Goal: Task Accomplishment & Management: Use online tool/utility

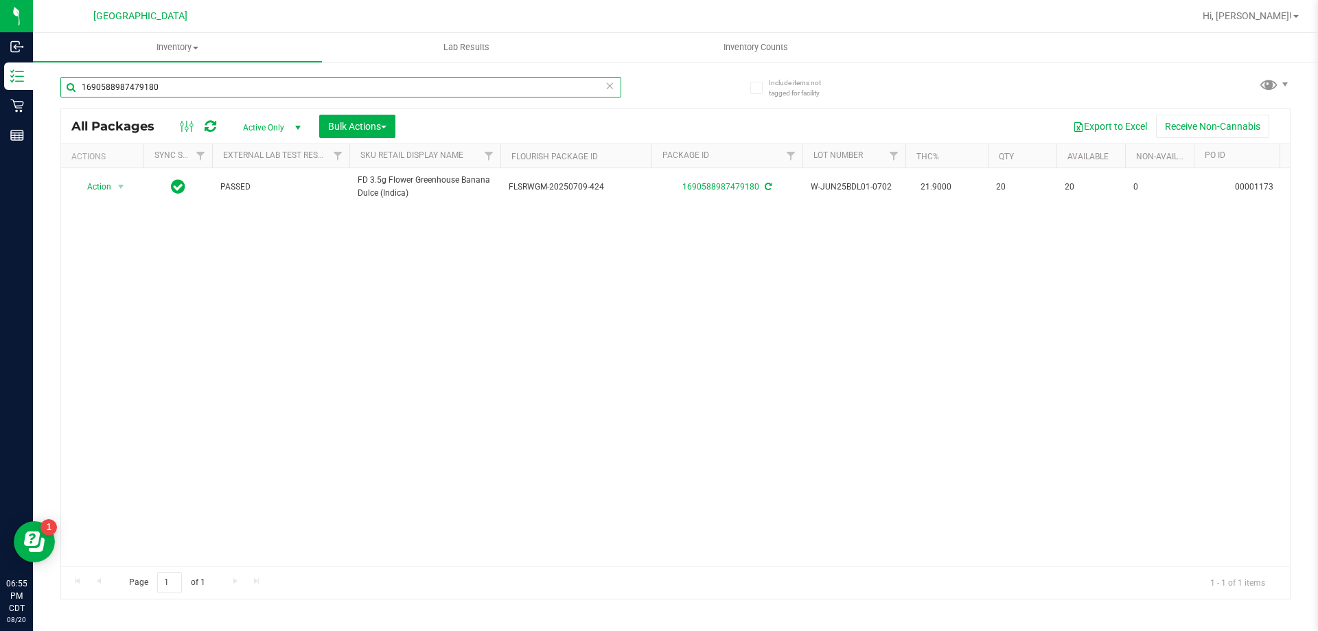
drag, startPoint x: 303, startPoint y: 91, endPoint x: 38, endPoint y: 72, distance: 265.7
click at [38, 72] on div "Include items not tagged for facility 1690588987479180 All Packages Active Only…" at bounding box center [675, 269] width 1285 height 419
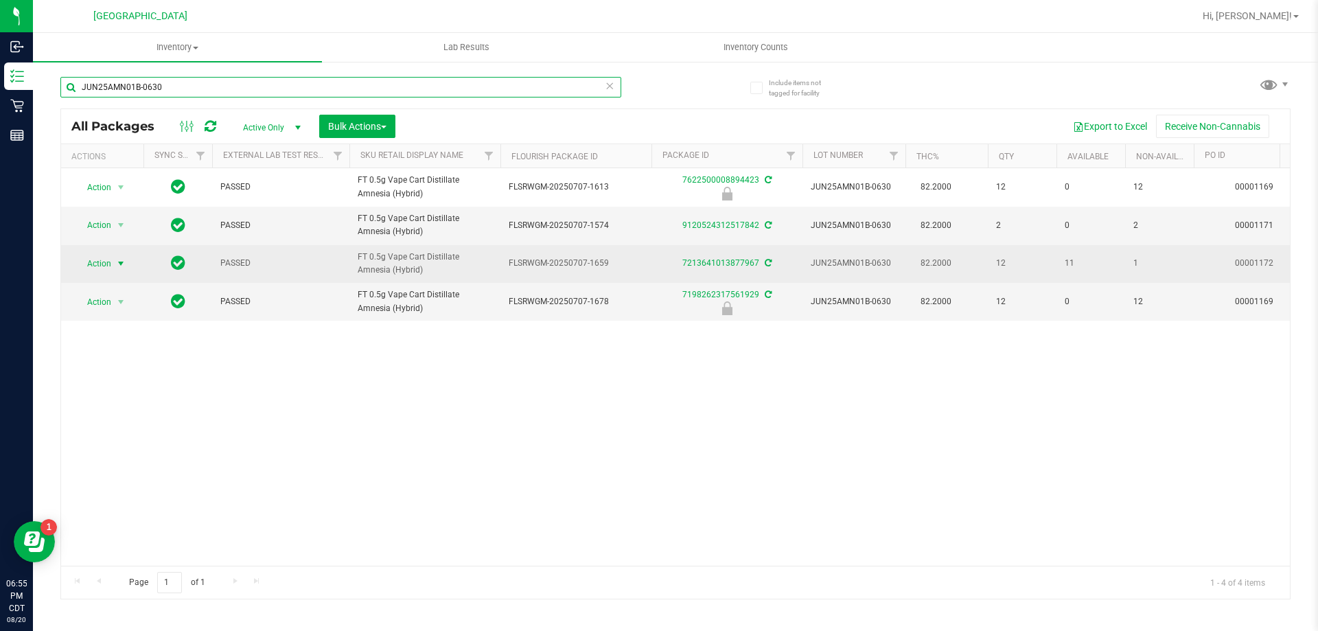
type input "JUN25AMN01B-0630"
click at [118, 265] on span "select" at bounding box center [120, 263] width 11 height 11
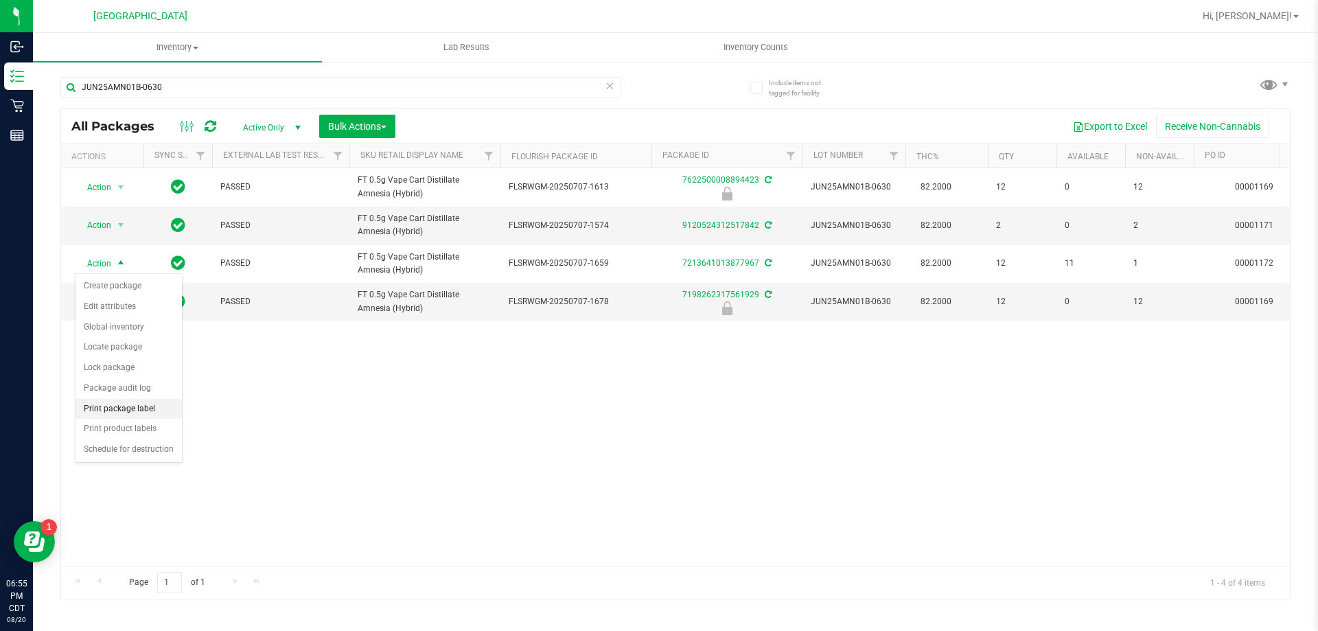
click at [127, 403] on li "Print package label" at bounding box center [129, 409] width 106 height 21
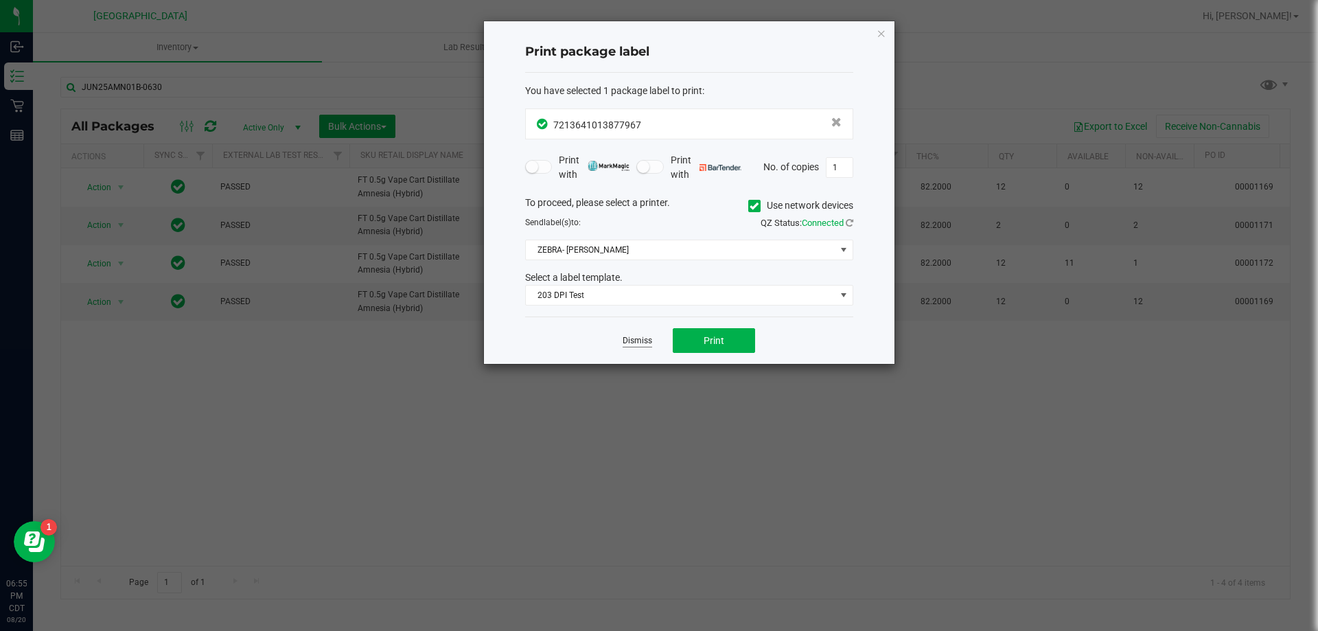
click at [647, 338] on link "Dismiss" at bounding box center [638, 341] width 30 height 12
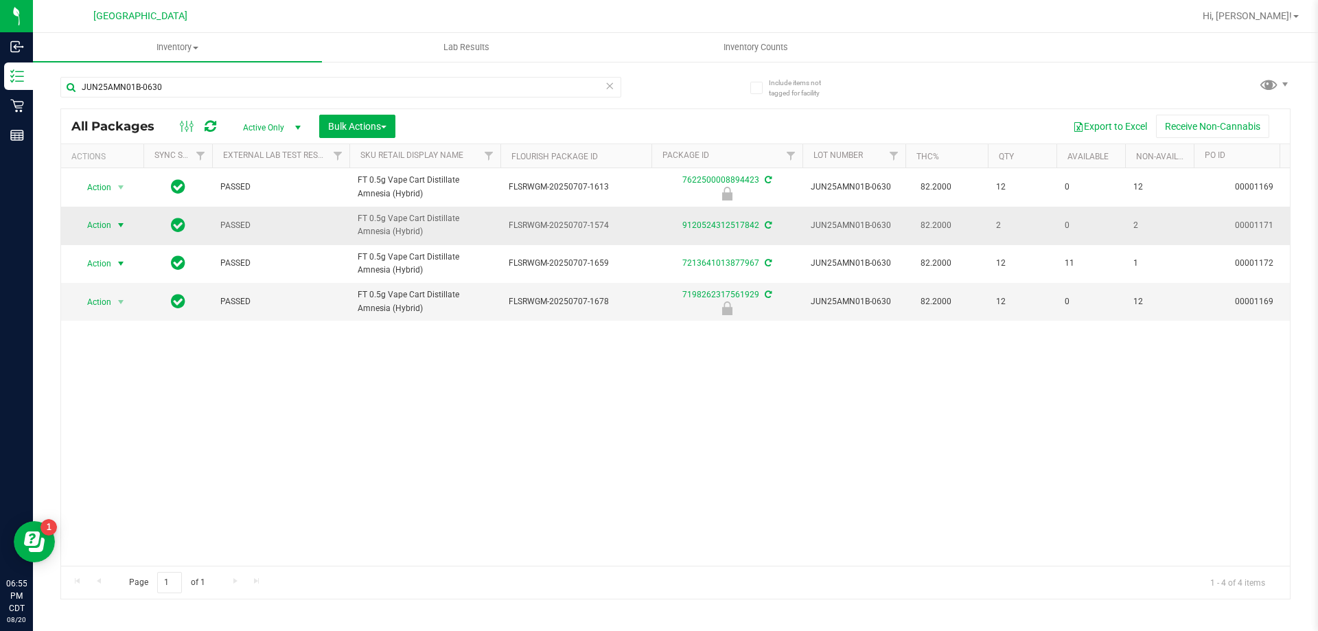
click at [104, 223] on span "Action" at bounding box center [93, 225] width 37 height 19
click at [132, 364] on li "Print package label" at bounding box center [129, 370] width 106 height 21
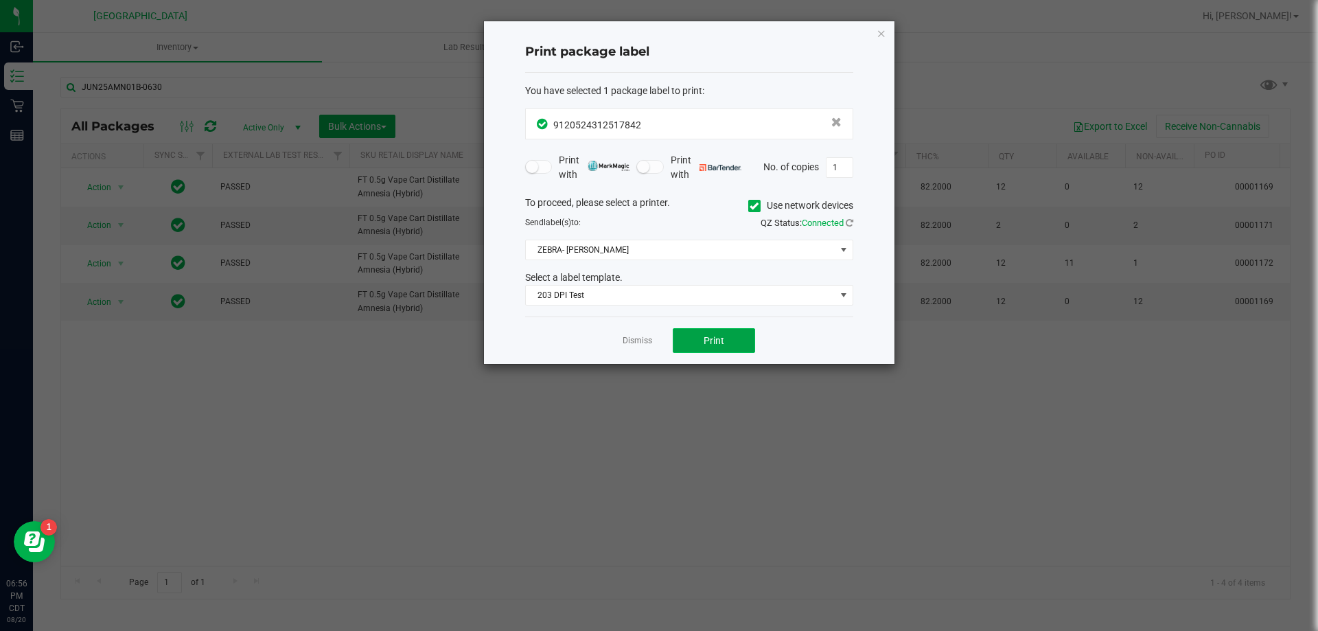
click at [711, 347] on button "Print" at bounding box center [714, 340] width 82 height 25
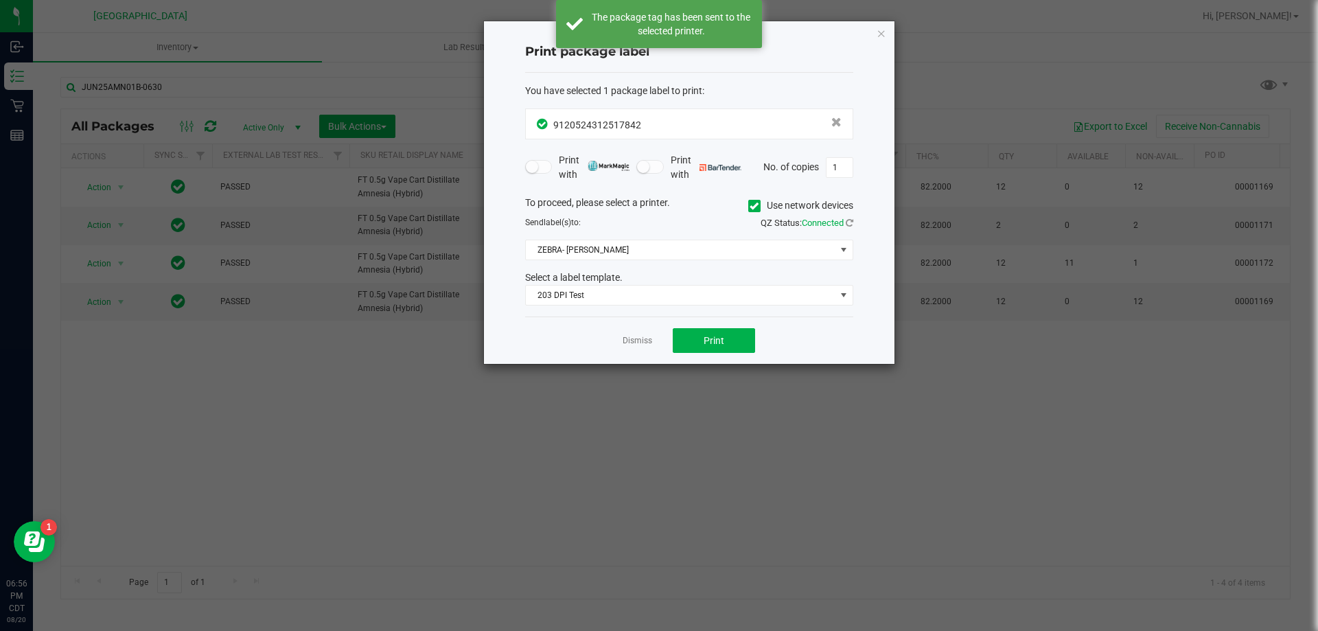
drag, startPoint x: 676, startPoint y: 314, endPoint x: 652, endPoint y: 326, distance: 26.7
click at [672, 317] on div "Print package label You have selected 1 package label to print : 91205243125178…" at bounding box center [689, 192] width 411 height 343
click at [646, 340] on link "Dismiss" at bounding box center [638, 341] width 30 height 12
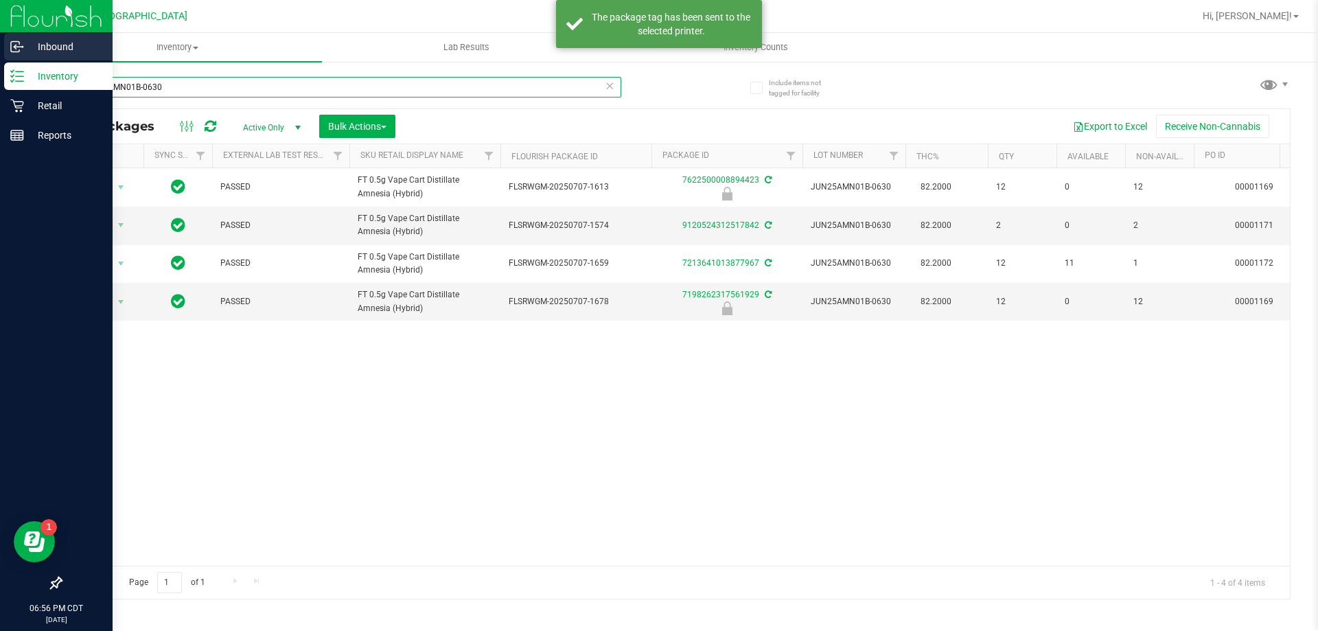
drag, startPoint x: 246, startPoint y: 74, endPoint x: 0, endPoint y: 33, distance: 249.2
click at [0, 33] on div "Inbound Inventory Retail Reports 06:56 PM CDT [DATE] 08/20 [GEOGRAPHIC_DATA] Hi…" at bounding box center [659, 315] width 1318 height 631
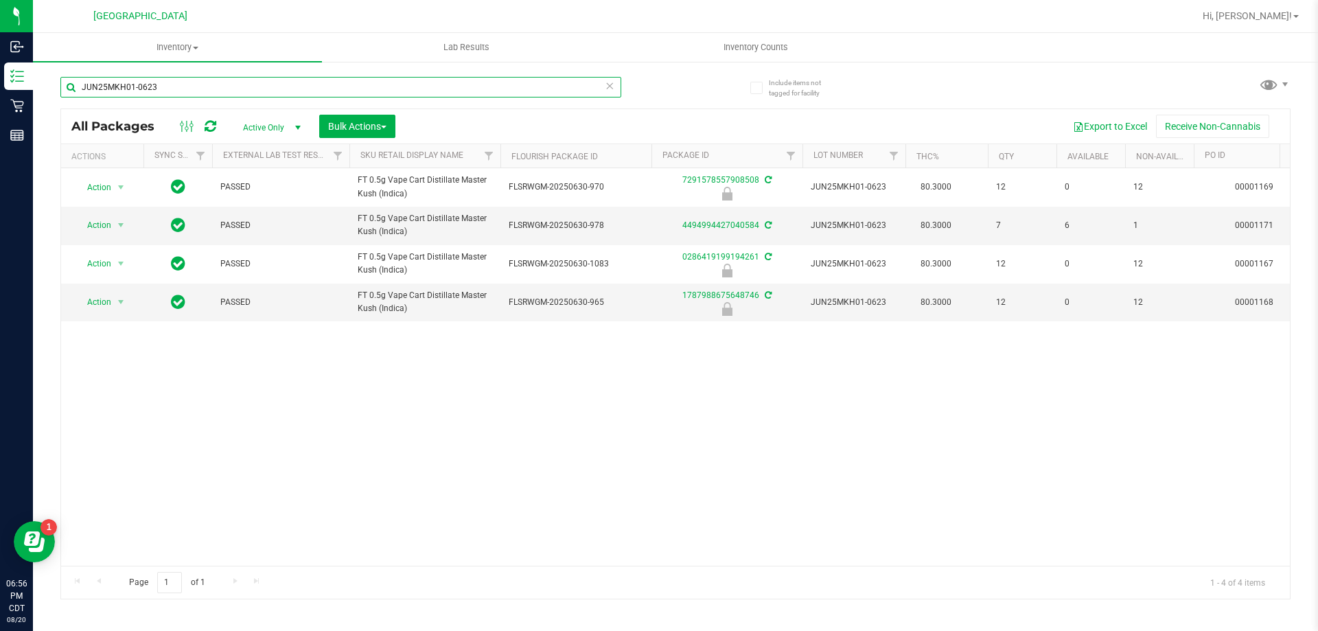
type input "JUN25MKH01-0623"
drag, startPoint x: 161, startPoint y: 91, endPoint x: 71, endPoint y: 93, distance: 89.3
click at [73, 93] on input "JUN25MKH01-0623" at bounding box center [340, 87] width 561 height 21
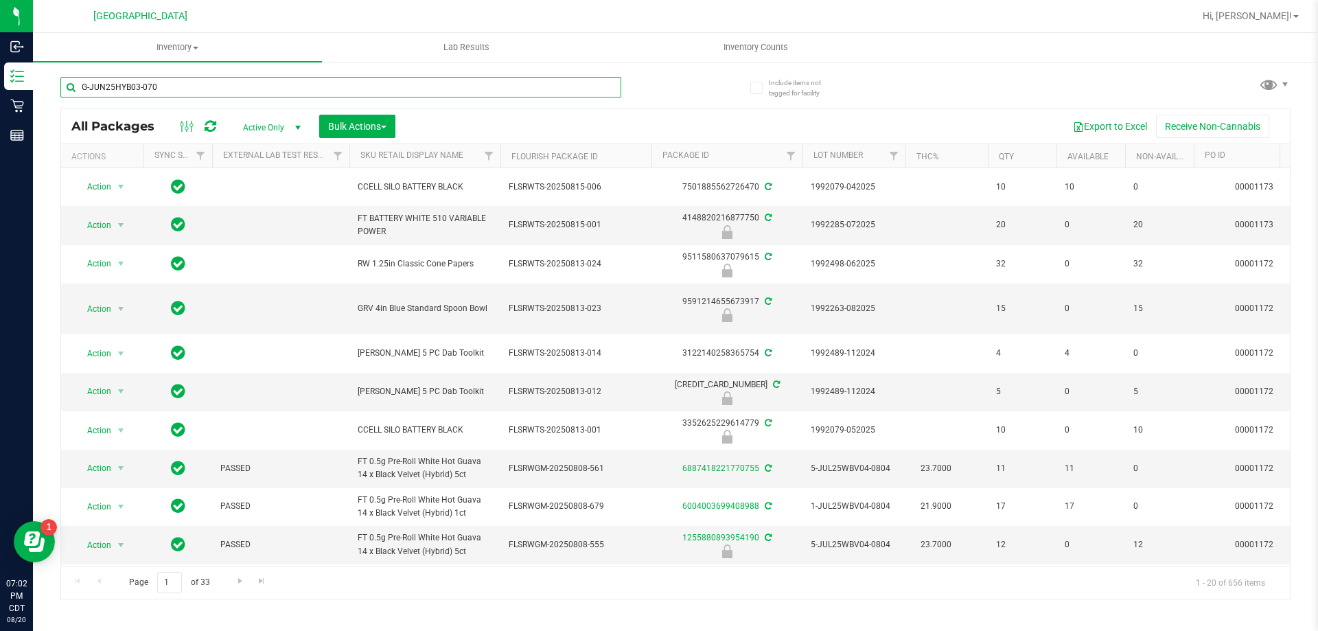
type input "G-JUN25HYB03-0702"
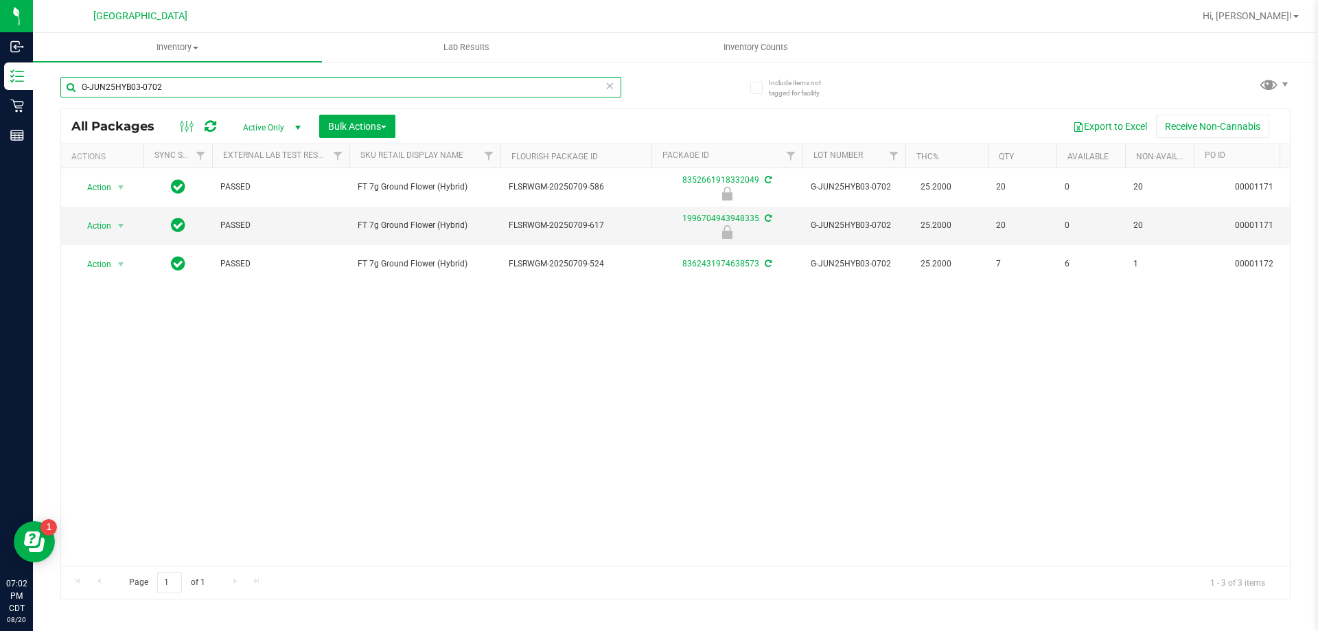
drag, startPoint x: 161, startPoint y: 93, endPoint x: 93, endPoint y: 89, distance: 68.1
click at [128, 91] on input "G-JUN25HYB03-0702" at bounding box center [340, 87] width 561 height 21
drag, startPoint x: 93, startPoint y: 89, endPoint x: 51, endPoint y: 93, distance: 42.1
click at [51, 93] on div "Include items not tagged for facility G-JUN25HYB03-0702 All Packages Active Onl…" at bounding box center [675, 269] width 1285 height 419
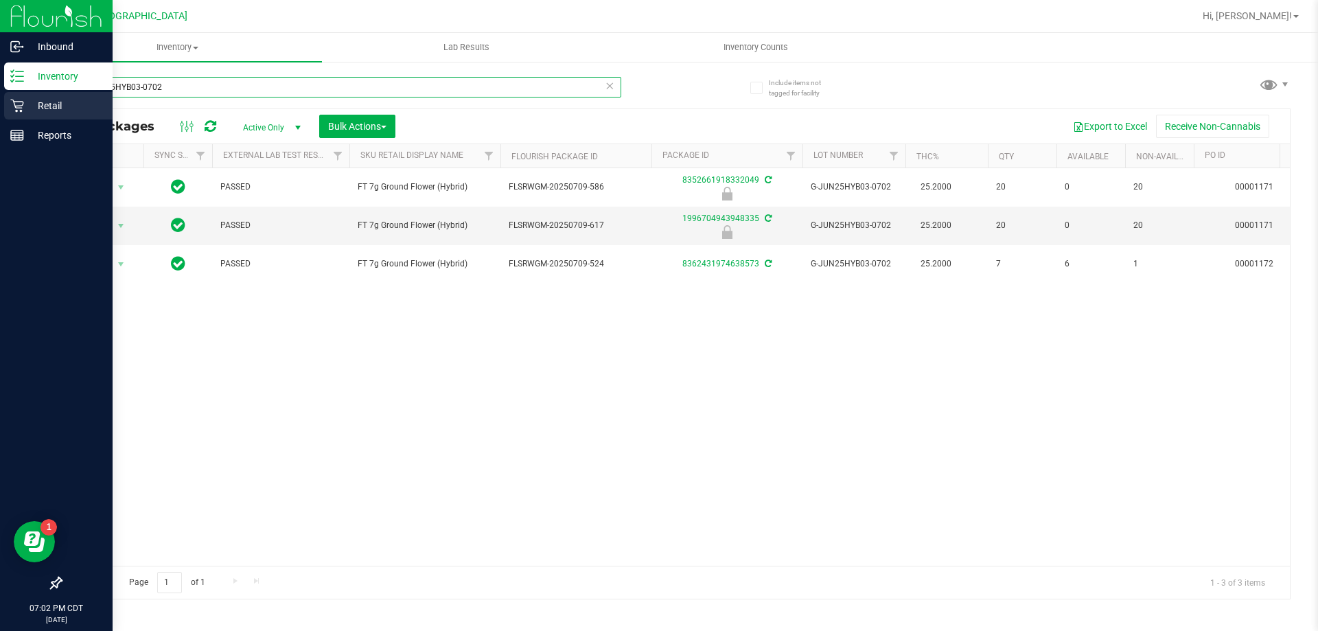
drag, startPoint x: 233, startPoint y: 91, endPoint x: 0, endPoint y: 106, distance: 233.9
click at [0, 106] on div "Inbound Inventory Retail Reports 07:02 PM CDT [DATE] 08/20 [GEOGRAPHIC_DATA] Hi…" at bounding box center [659, 315] width 1318 height 631
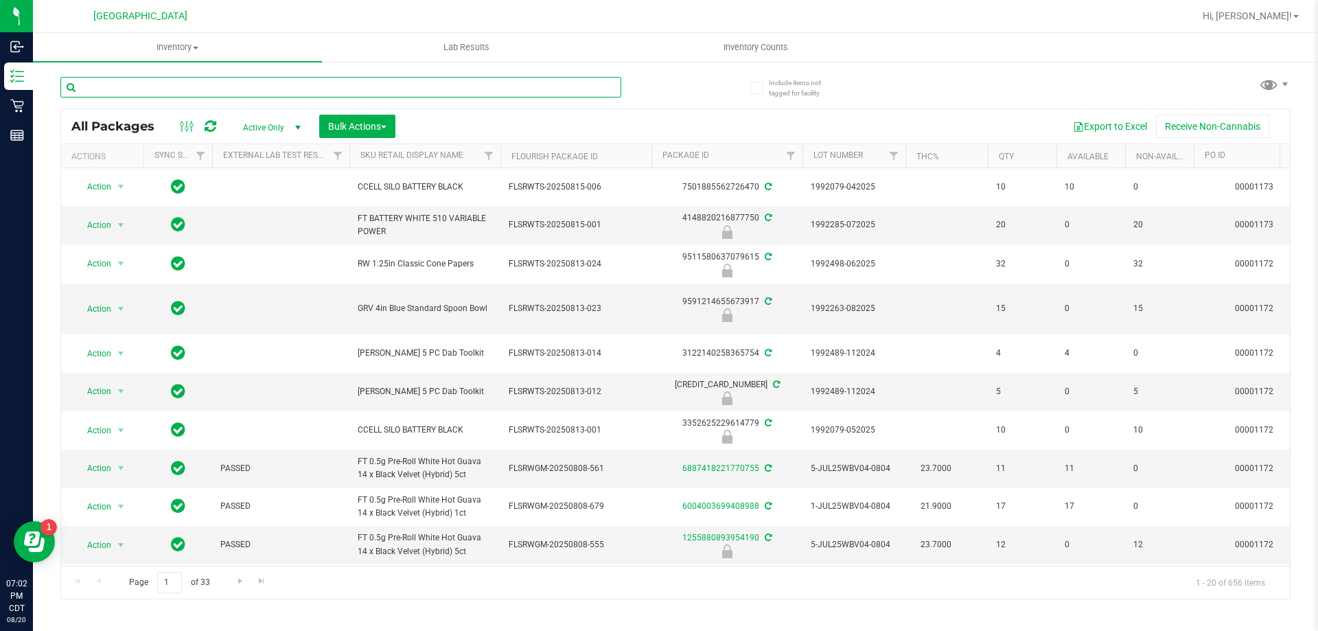
click at [252, 90] on input "text" at bounding box center [340, 87] width 561 height 21
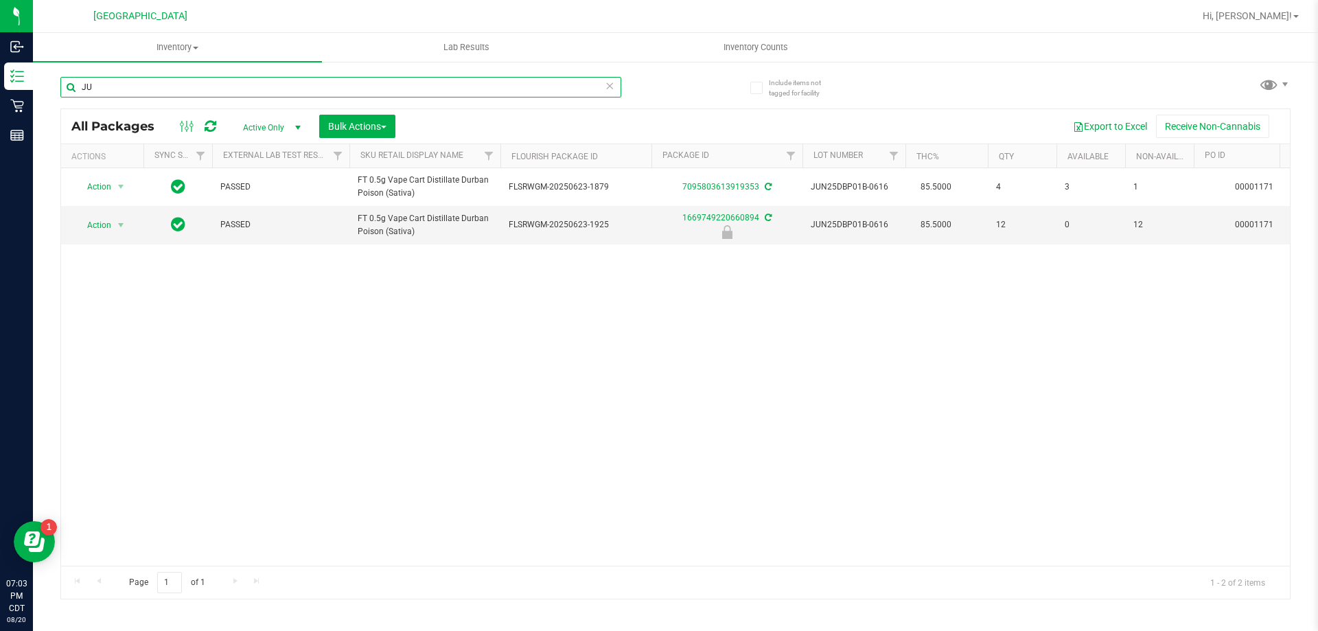
type input "J"
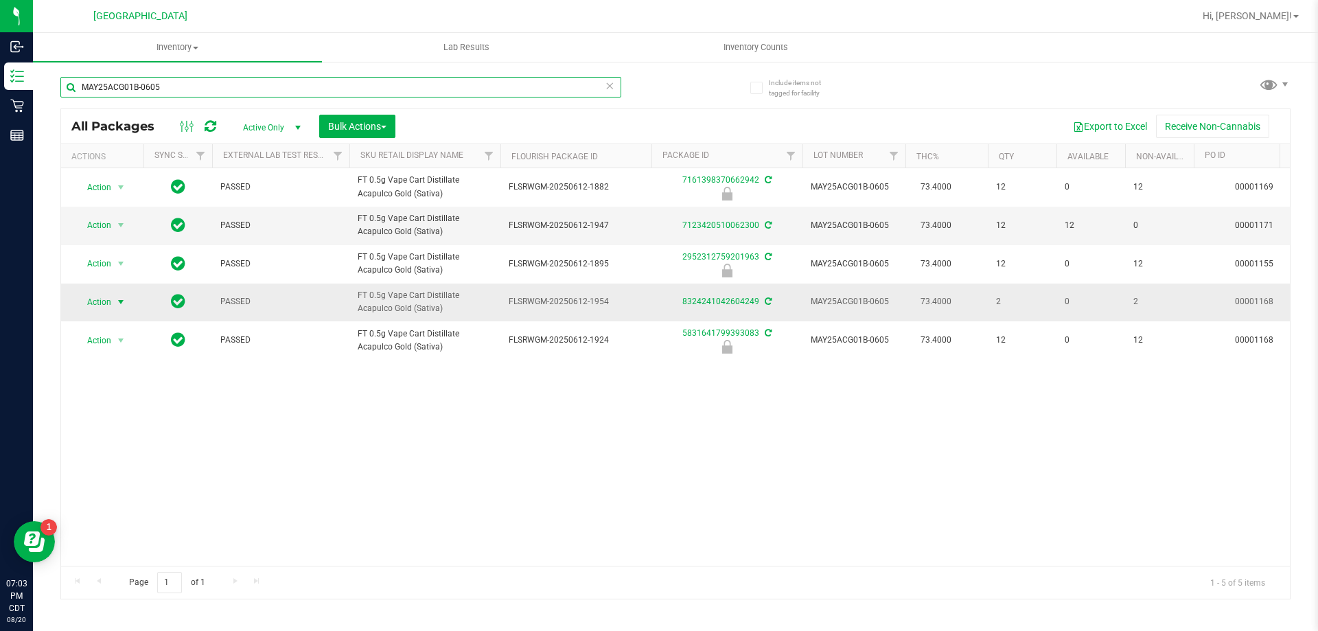
type input "MAY25ACG01B-0605"
click at [107, 301] on span "Action" at bounding box center [93, 301] width 37 height 19
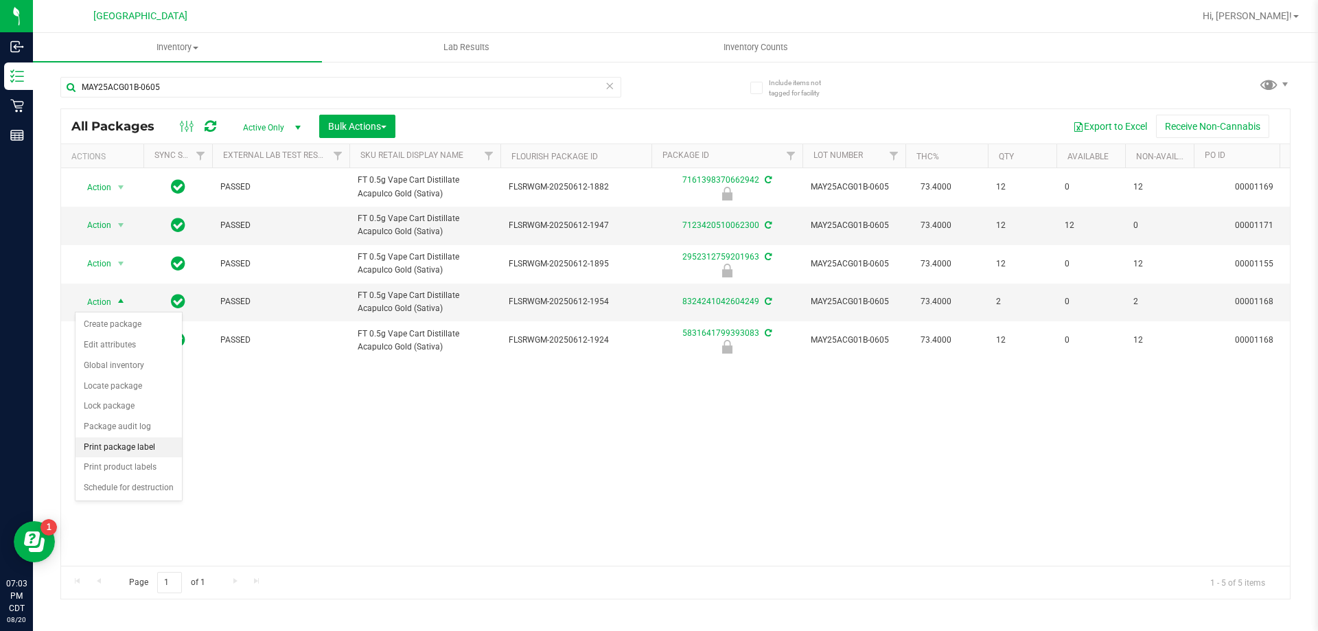
click at [130, 448] on li "Print package label" at bounding box center [129, 447] width 106 height 21
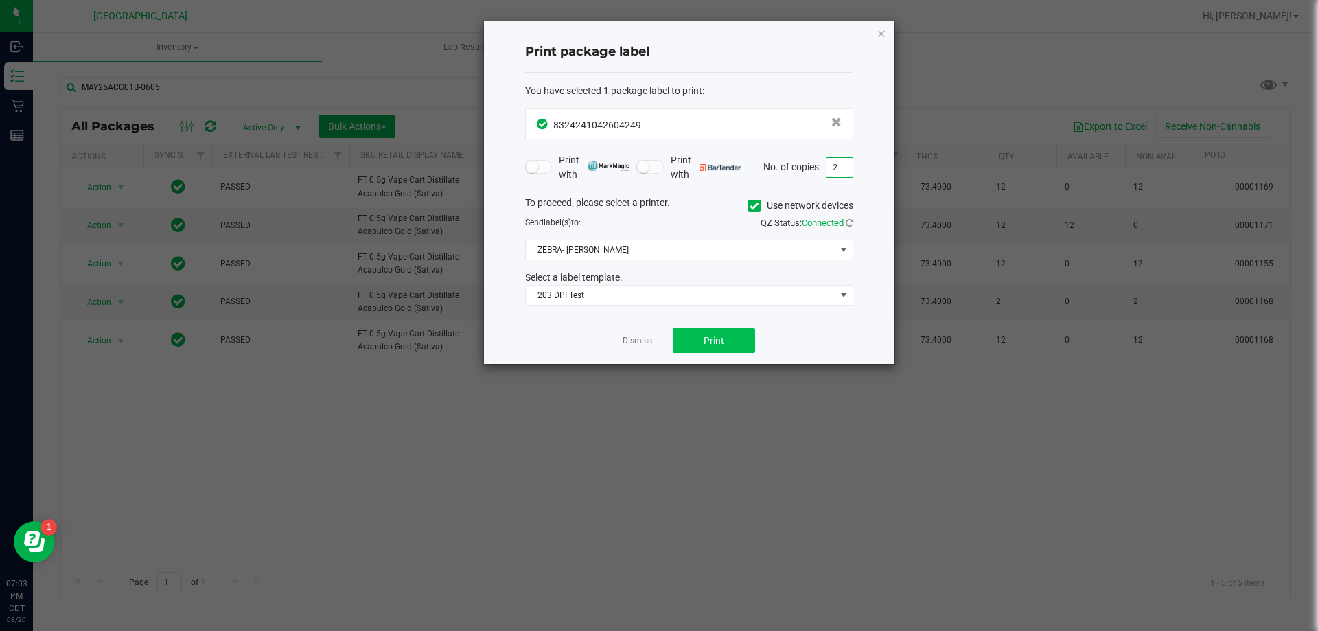
type input "2"
click at [722, 341] on span "Print" at bounding box center [714, 340] width 21 height 11
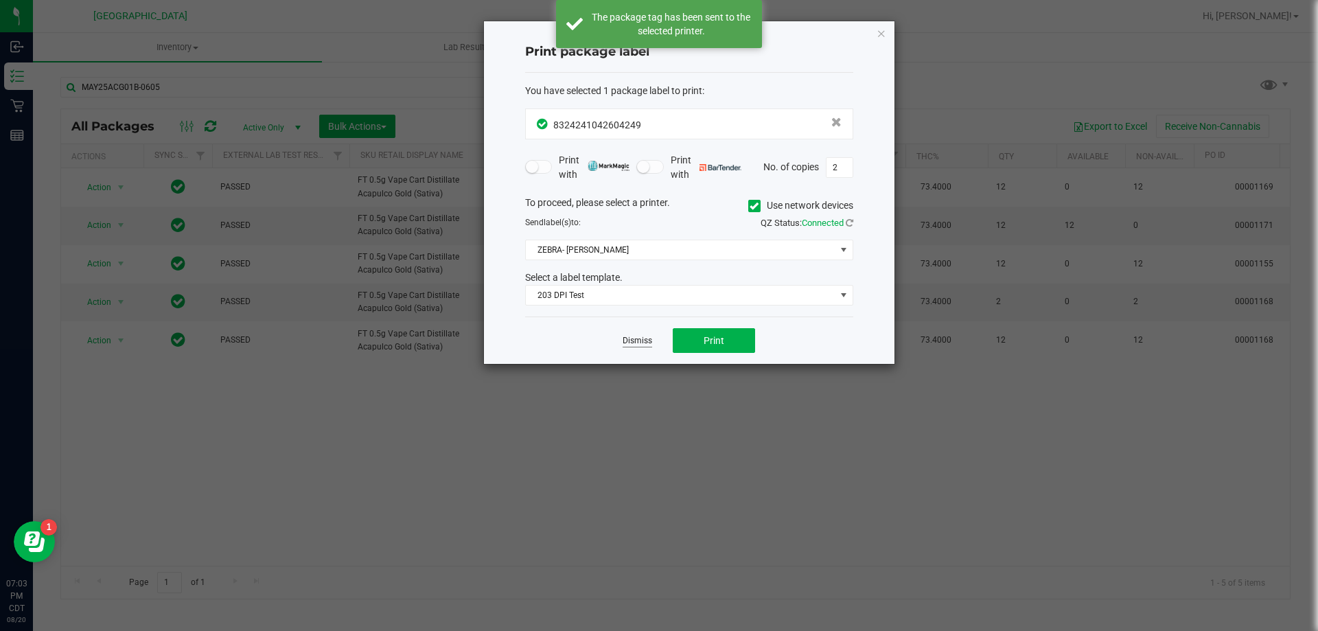
click at [635, 339] on link "Dismiss" at bounding box center [638, 341] width 30 height 12
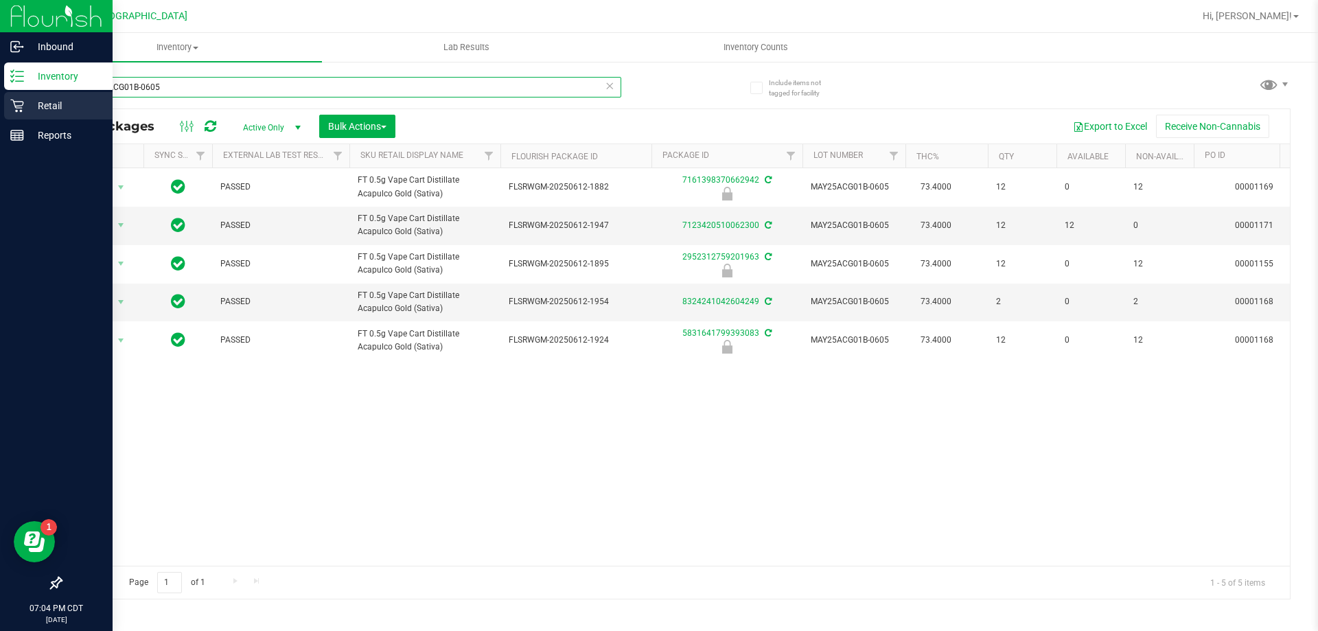
drag, startPoint x: 244, startPoint y: 96, endPoint x: 0, endPoint y: 117, distance: 244.7
click at [0, 117] on div "Inbound Inventory Retail Reports 07:04 PM CDT [DATE] 08/20 [GEOGRAPHIC_DATA] WC…" at bounding box center [659, 315] width 1318 height 631
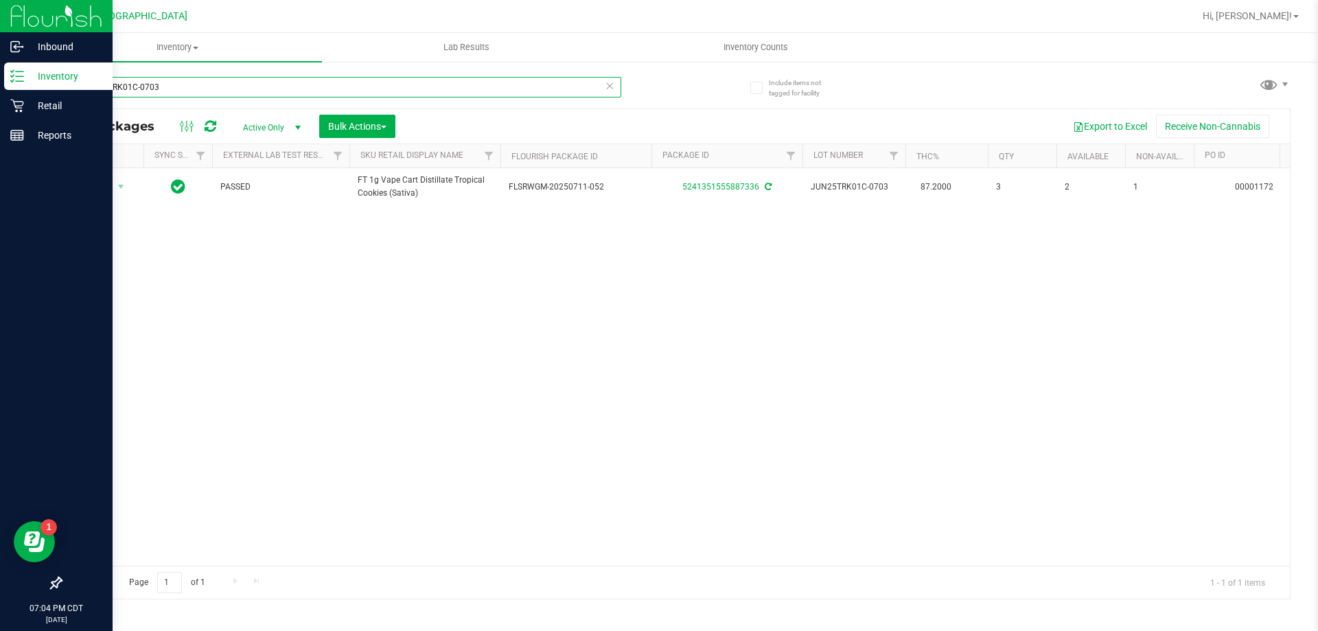
drag, startPoint x: 163, startPoint y: 86, endPoint x: 21, endPoint y: 91, distance: 141.5
click at [33, 91] on div "Include items not tagged for facility JUN25TRK01C-0703 All Packages Active Only…" at bounding box center [675, 269] width 1285 height 419
type input "\"
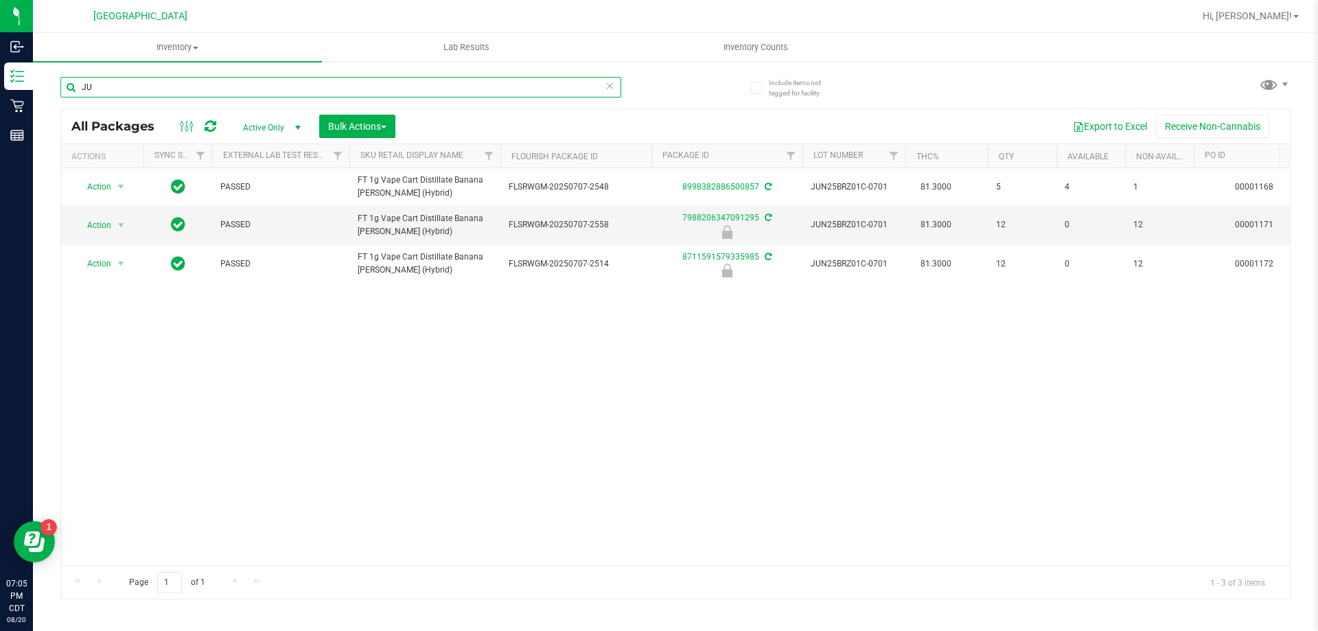
type input "J"
type input "G"
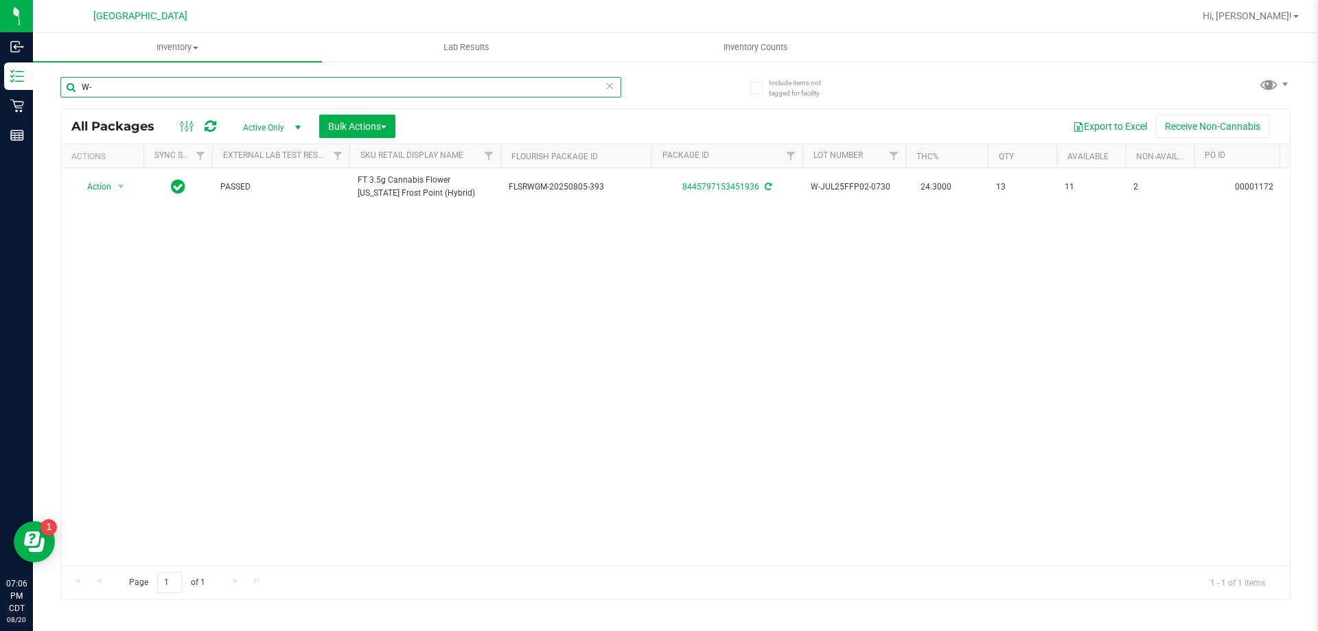
type input "W"
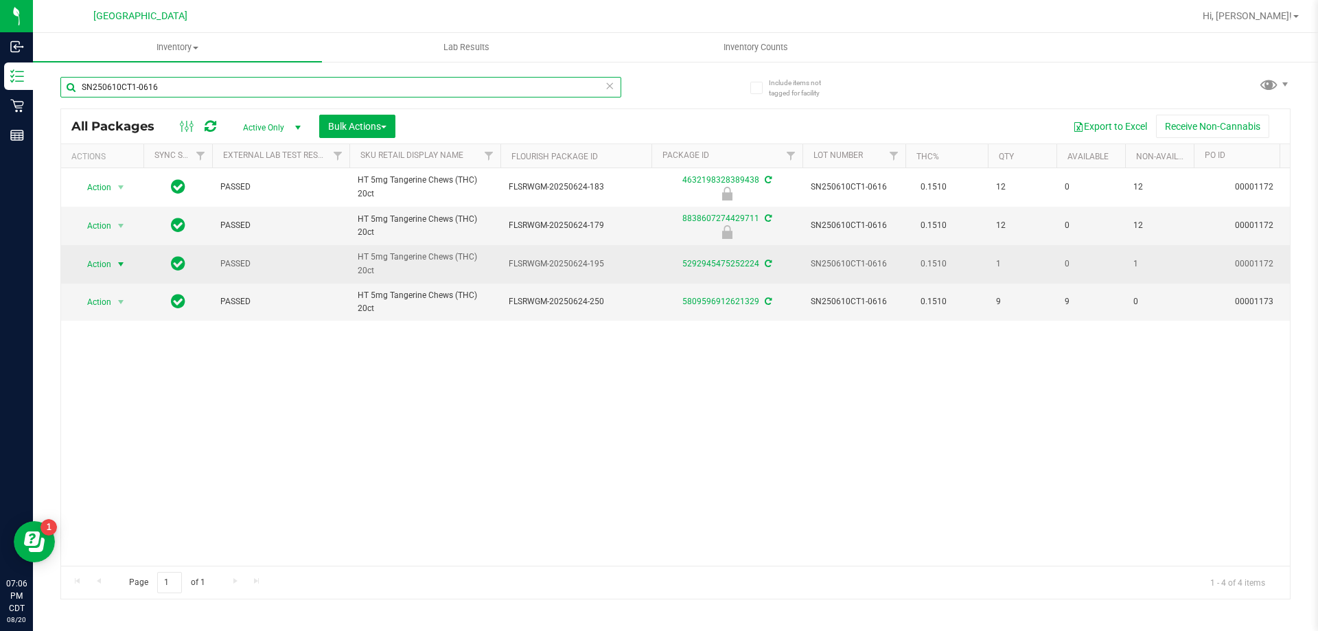
type input "SN250610CT1-0616"
click at [99, 267] on span "Action" at bounding box center [93, 264] width 37 height 19
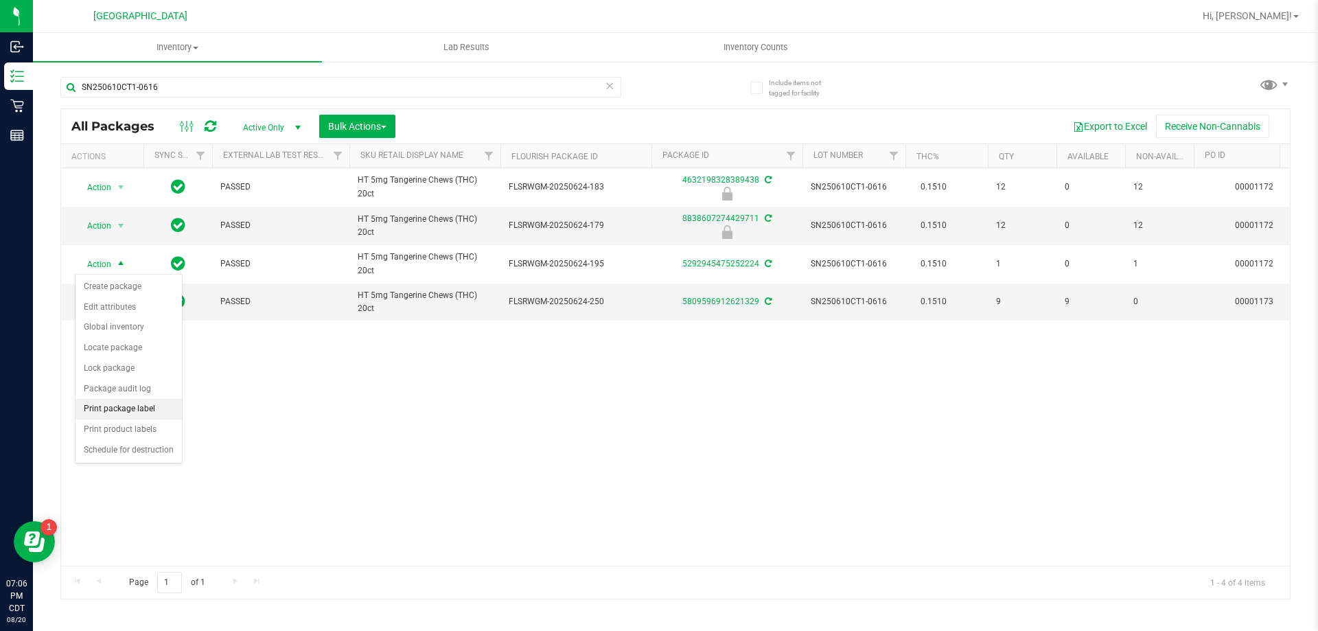
click at [133, 403] on li "Print package label" at bounding box center [129, 409] width 106 height 21
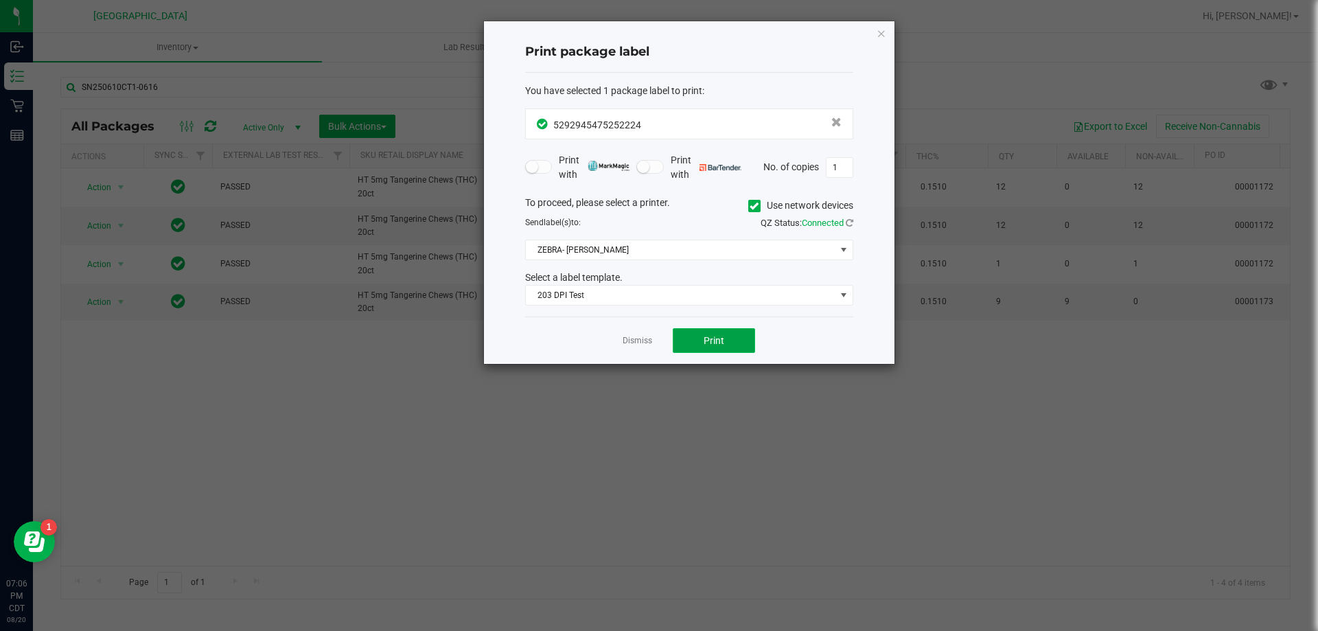
click at [680, 339] on button "Print" at bounding box center [714, 340] width 82 height 25
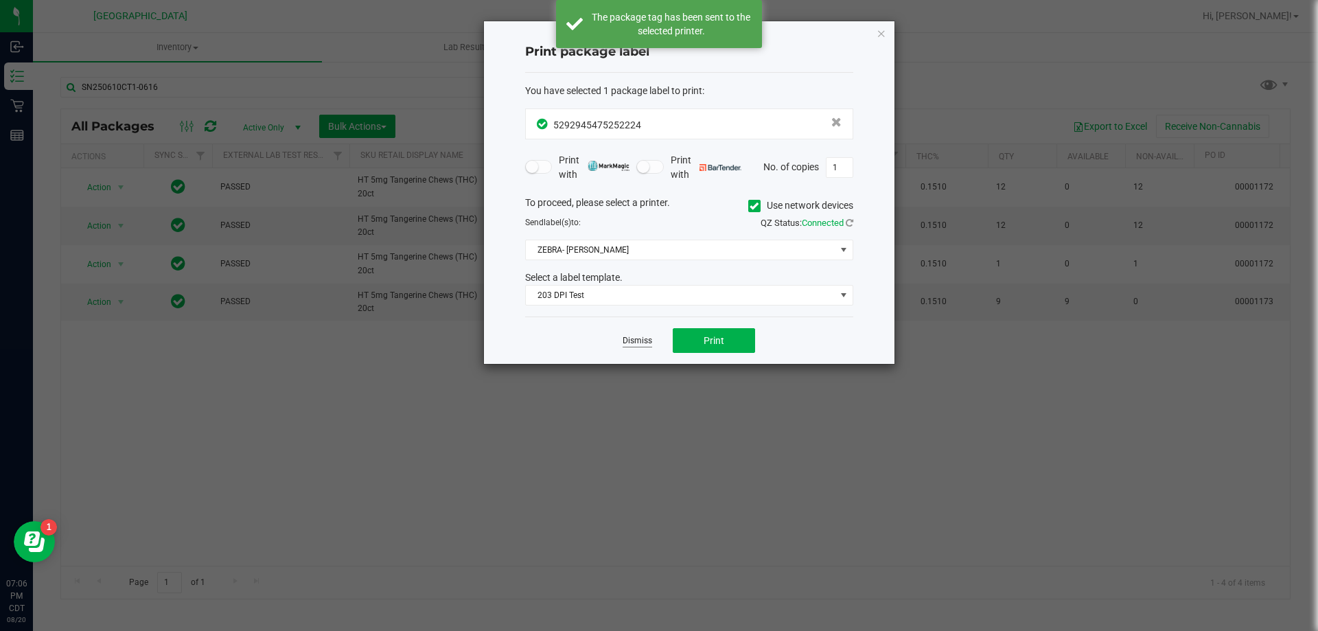
click at [642, 345] on link "Dismiss" at bounding box center [638, 341] width 30 height 12
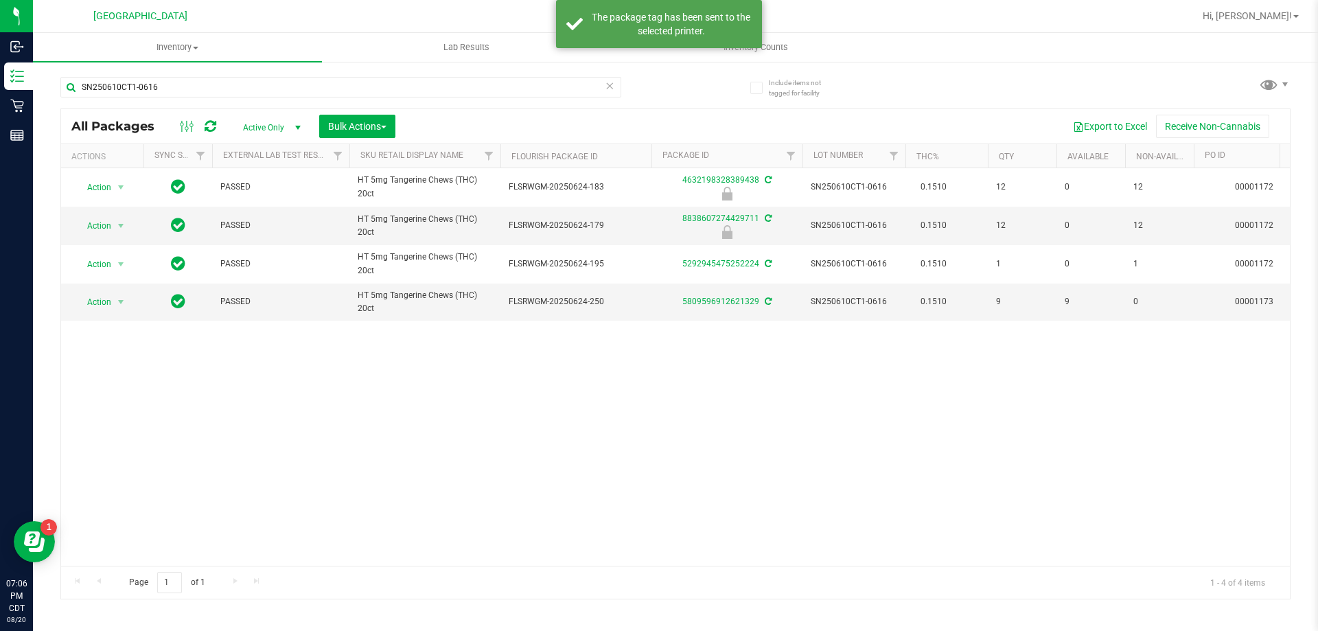
click at [612, 84] on icon at bounding box center [610, 85] width 10 height 16
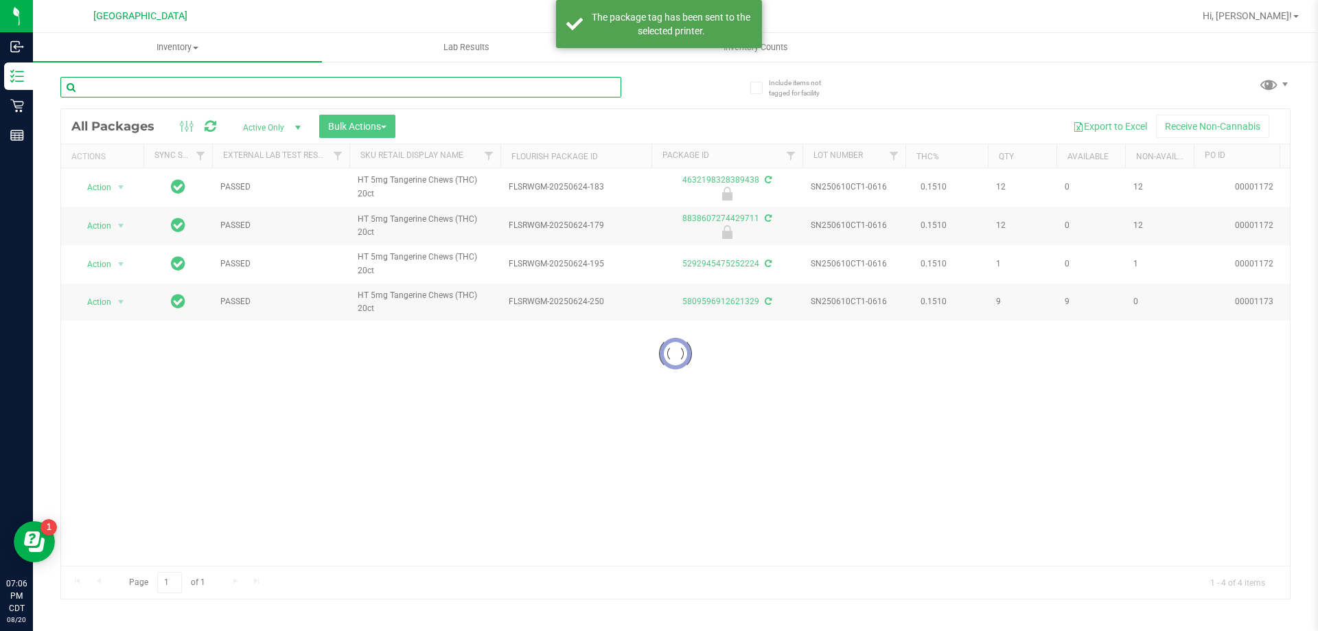
click at [562, 88] on input "text" at bounding box center [340, 87] width 561 height 21
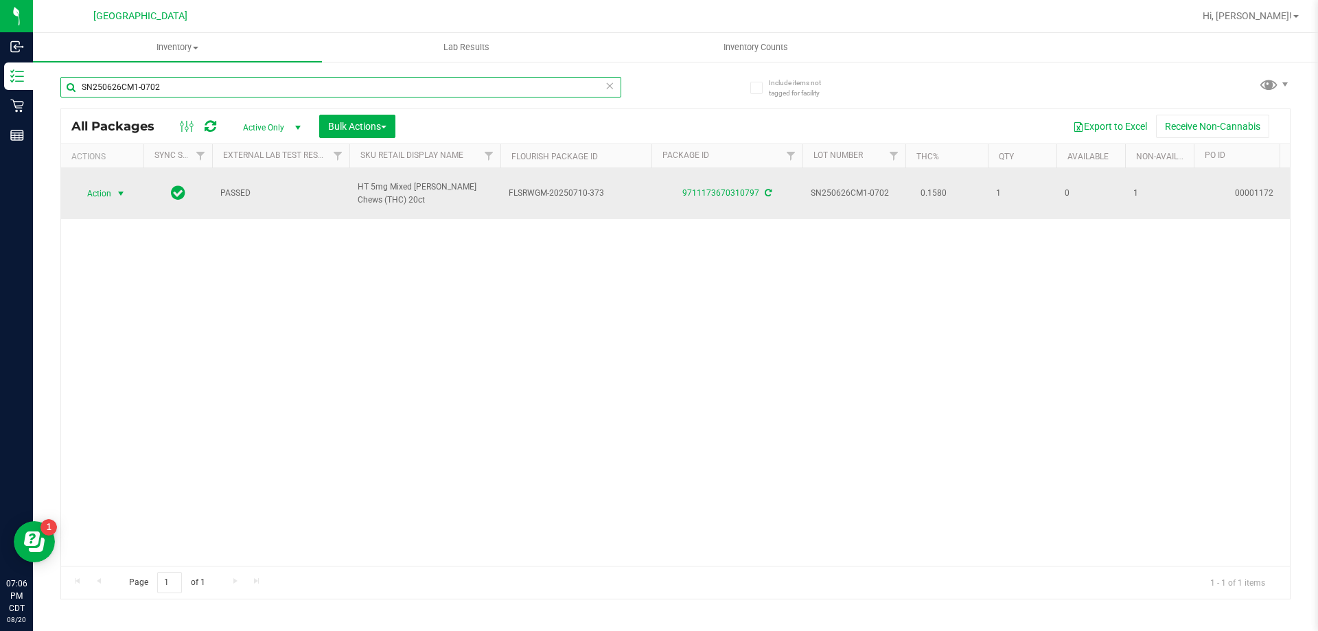
type input "SN250626CM1-0702"
click at [117, 188] on span "select" at bounding box center [120, 193] width 11 height 11
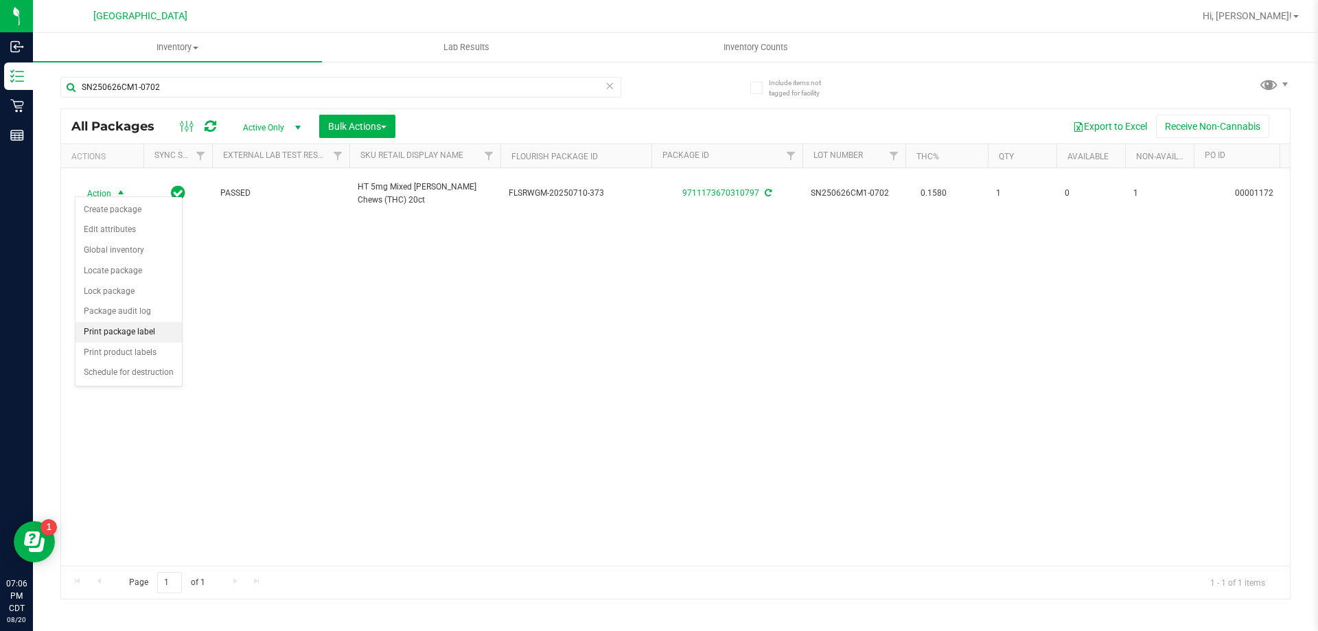
click at [128, 332] on li "Print package label" at bounding box center [129, 332] width 106 height 21
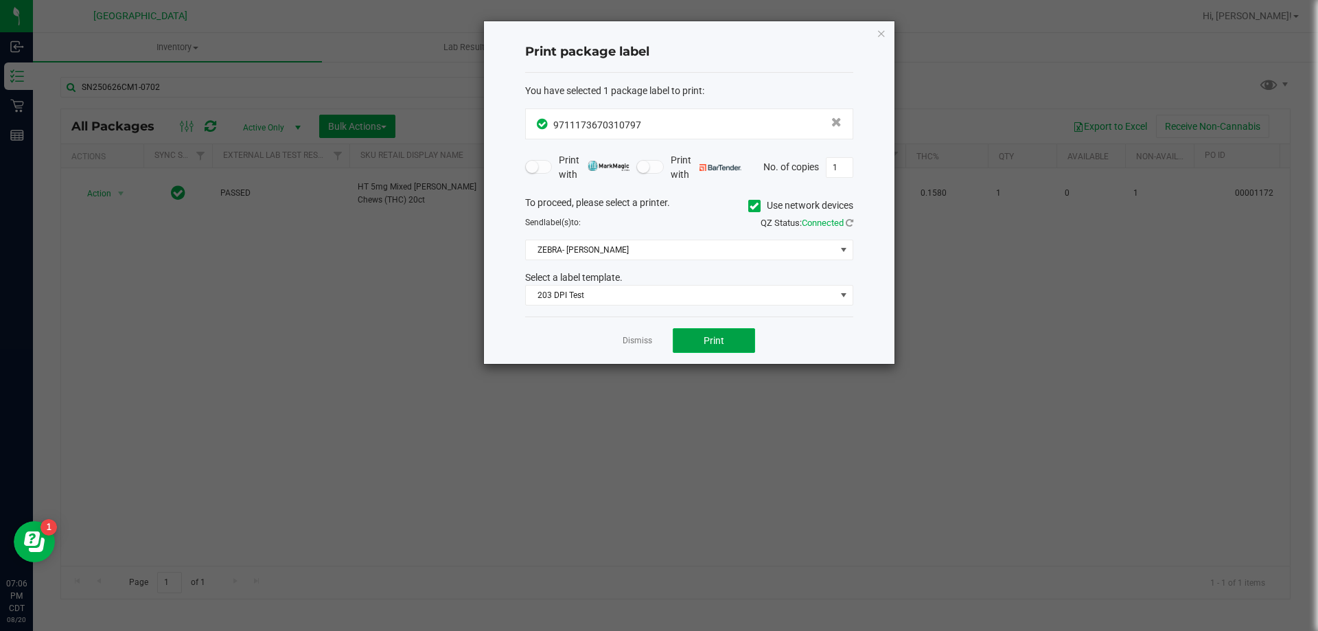
click at [702, 336] on button "Print" at bounding box center [714, 340] width 82 height 25
click at [630, 344] on link "Dismiss" at bounding box center [638, 341] width 30 height 12
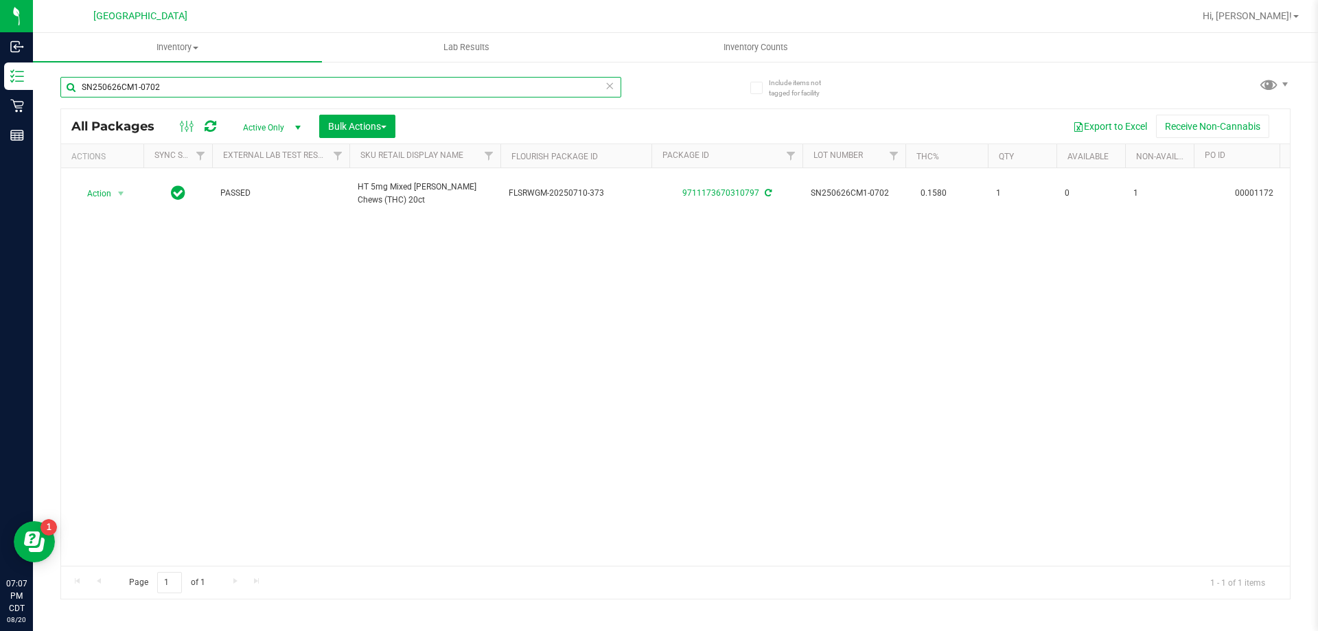
drag, startPoint x: 344, startPoint y: 92, endPoint x: 77, endPoint y: 105, distance: 267.4
click at [77, 105] on div "SN250626CM1-0702" at bounding box center [340, 93] width 561 height 32
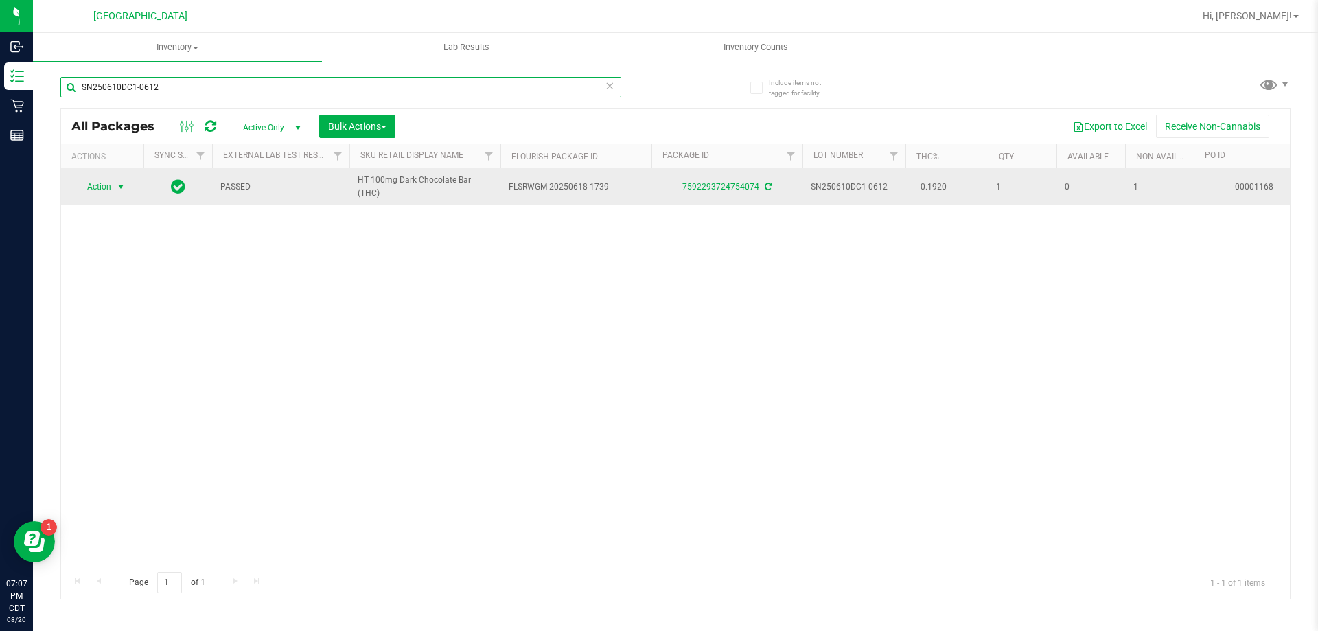
type input "SN250610DC1-0612"
click at [102, 182] on span "Action" at bounding box center [93, 186] width 37 height 19
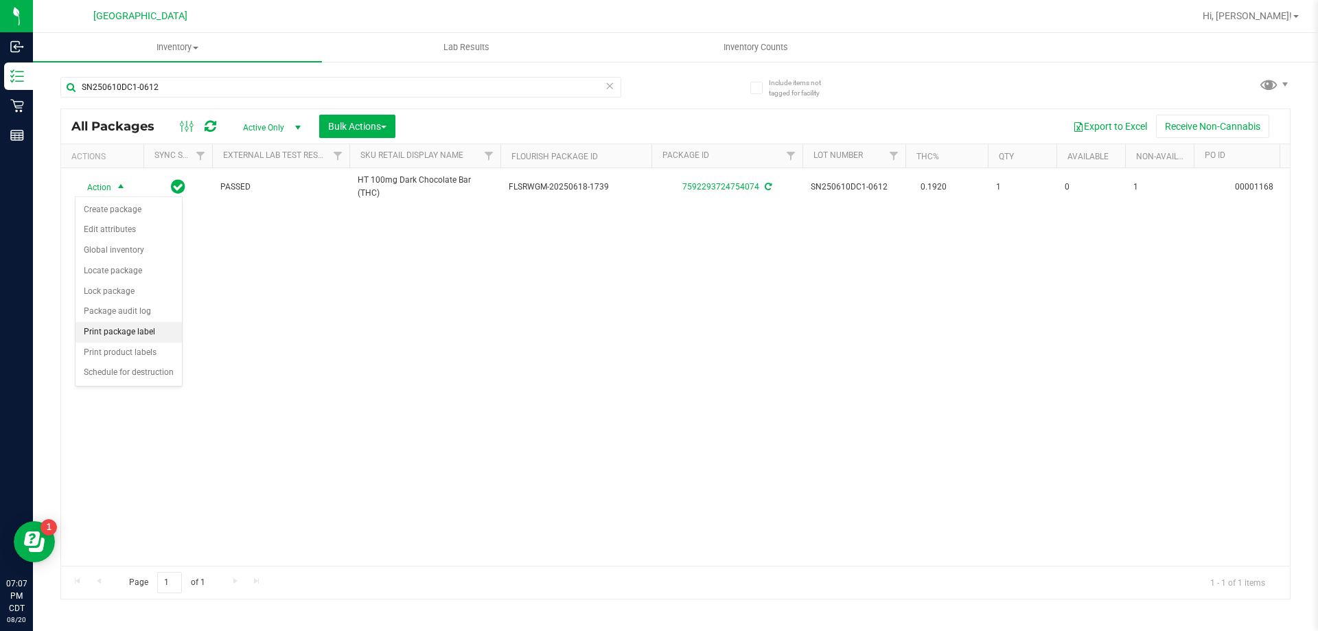
click at [113, 338] on li "Print package label" at bounding box center [129, 332] width 106 height 21
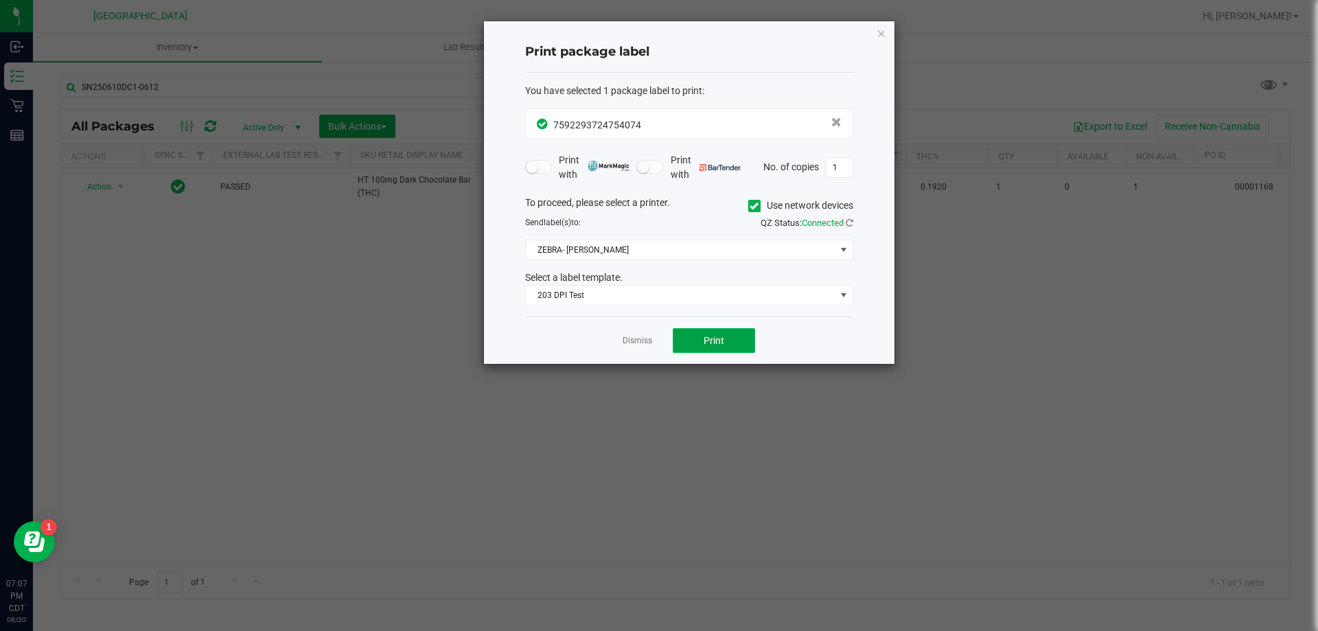
click at [692, 338] on button "Print" at bounding box center [714, 340] width 82 height 25
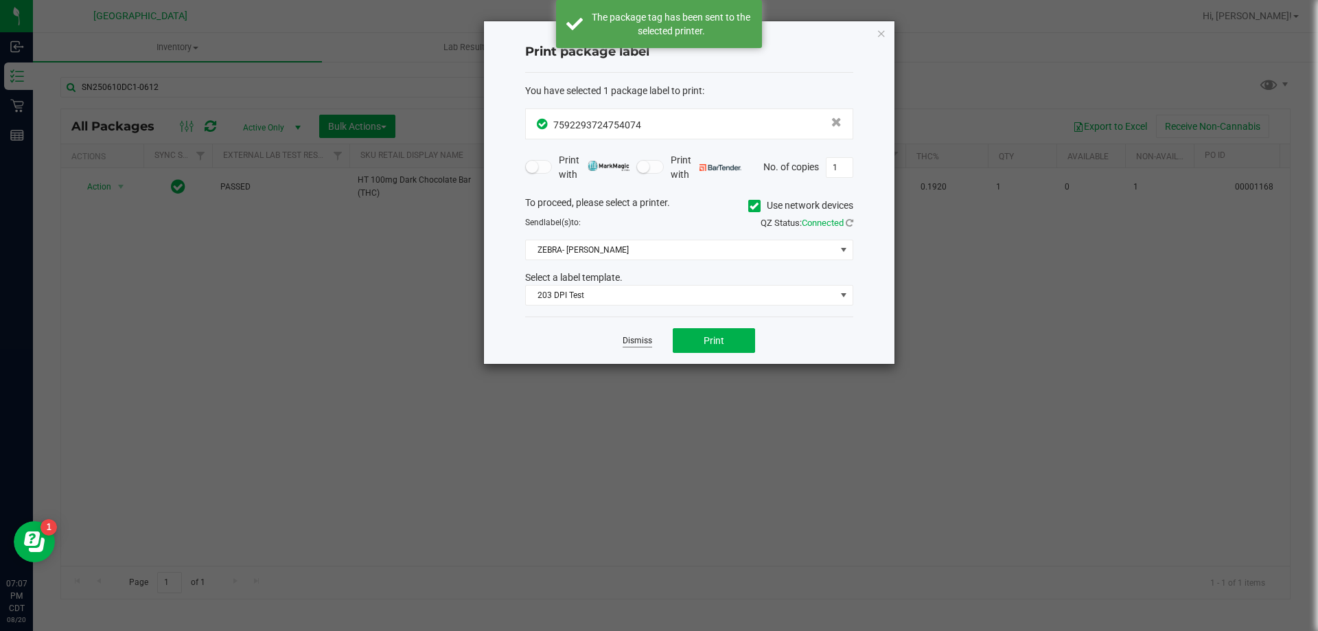
click at [631, 341] on link "Dismiss" at bounding box center [638, 341] width 30 height 12
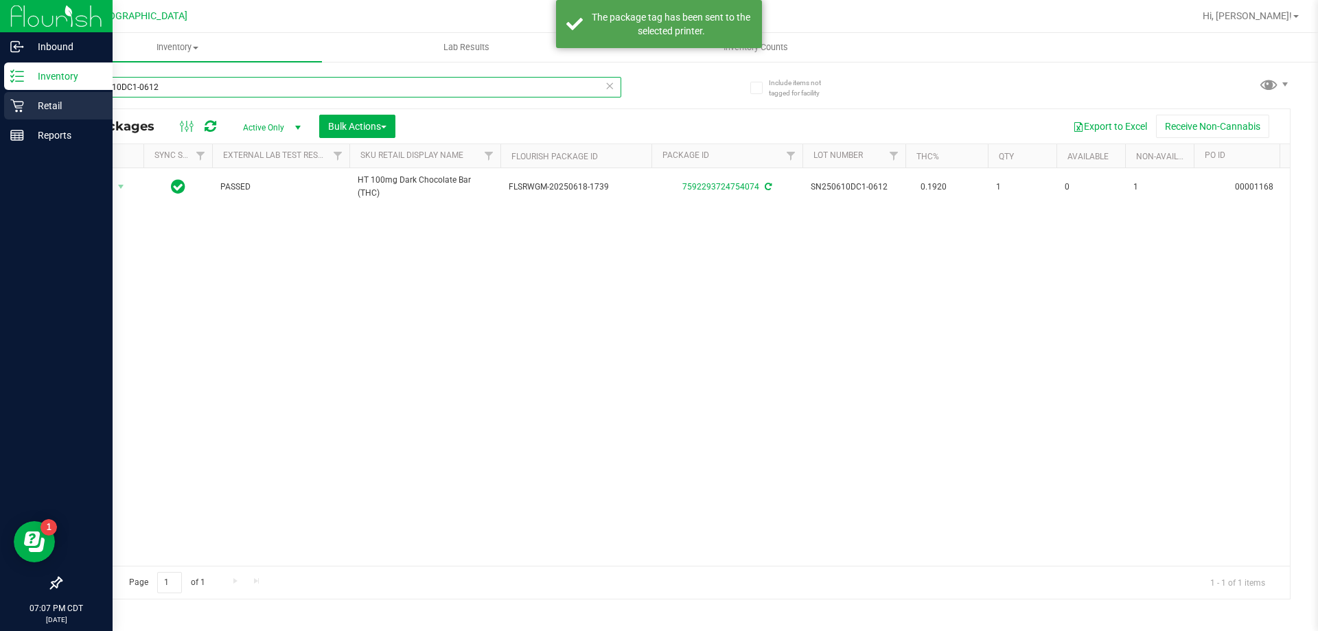
drag, startPoint x: 266, startPoint y: 95, endPoint x: 25, endPoint y: 100, distance: 241.7
click at [25, 100] on div "Inbound Inventory Retail Reports 07:07 PM CDT [DATE] 08/20 [GEOGRAPHIC_DATA] WC…" at bounding box center [659, 315] width 1318 height 631
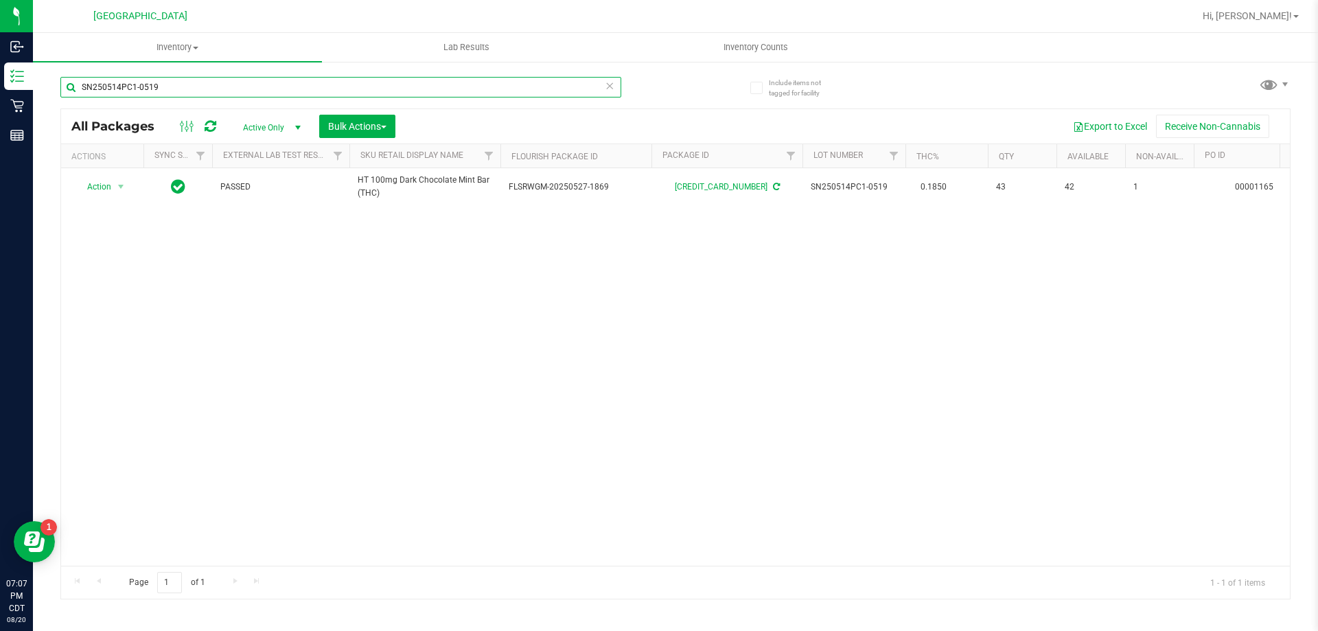
type input "SN250514PC1-0519"
click at [190, 68] on div "SN250514PC1-0519" at bounding box center [367, 87] width 615 height 44
drag, startPoint x: 190, startPoint y: 82, endPoint x: 69, endPoint y: 82, distance: 120.8
click at [69, 82] on input "SN250514PC1-0519" at bounding box center [340, 87] width 561 height 21
type input "1"
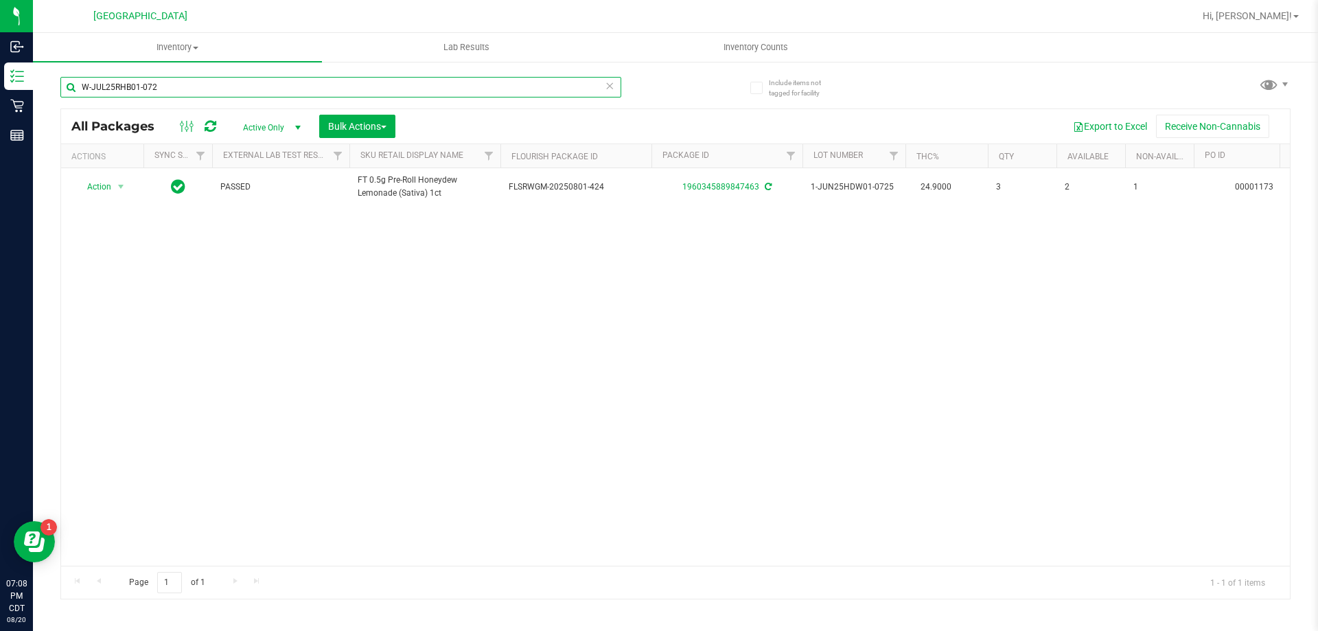
type input "W-JUL25RHB01-0721"
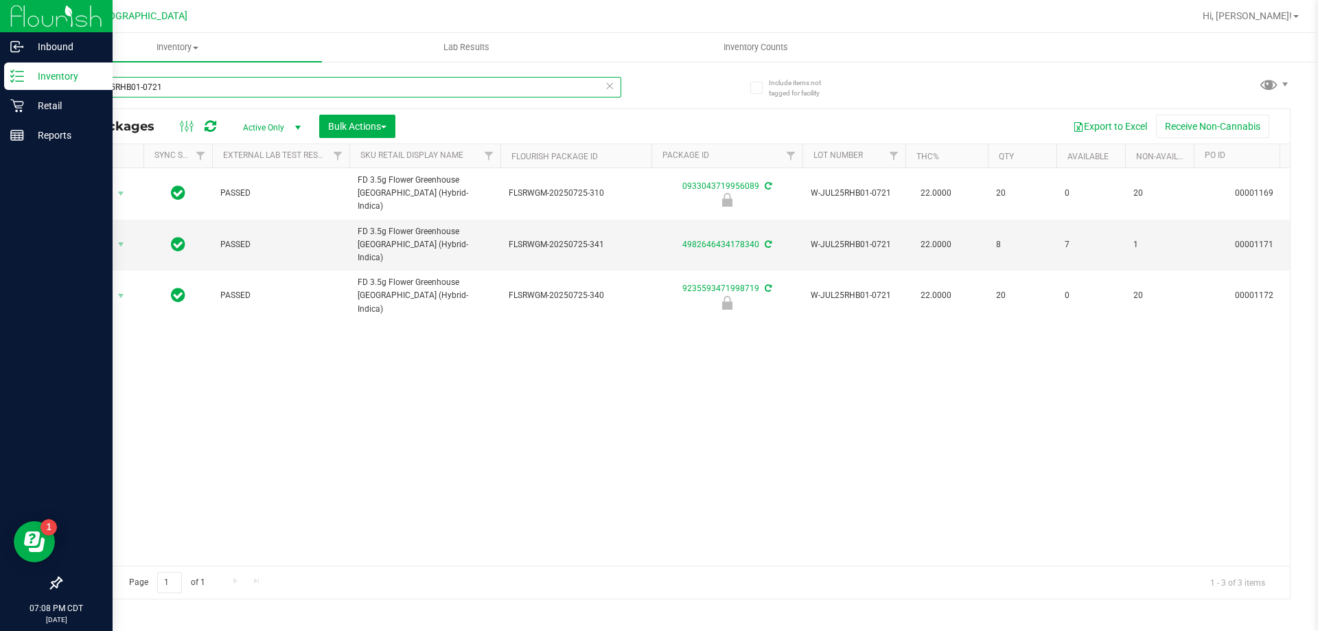
drag, startPoint x: 264, startPoint y: 83, endPoint x: 0, endPoint y: 83, distance: 263.7
click at [0, 83] on div "Inbound Inventory Retail Reports 07:08 PM CDT [DATE] 08/20 [GEOGRAPHIC_DATA] WC…" at bounding box center [659, 315] width 1318 height 631
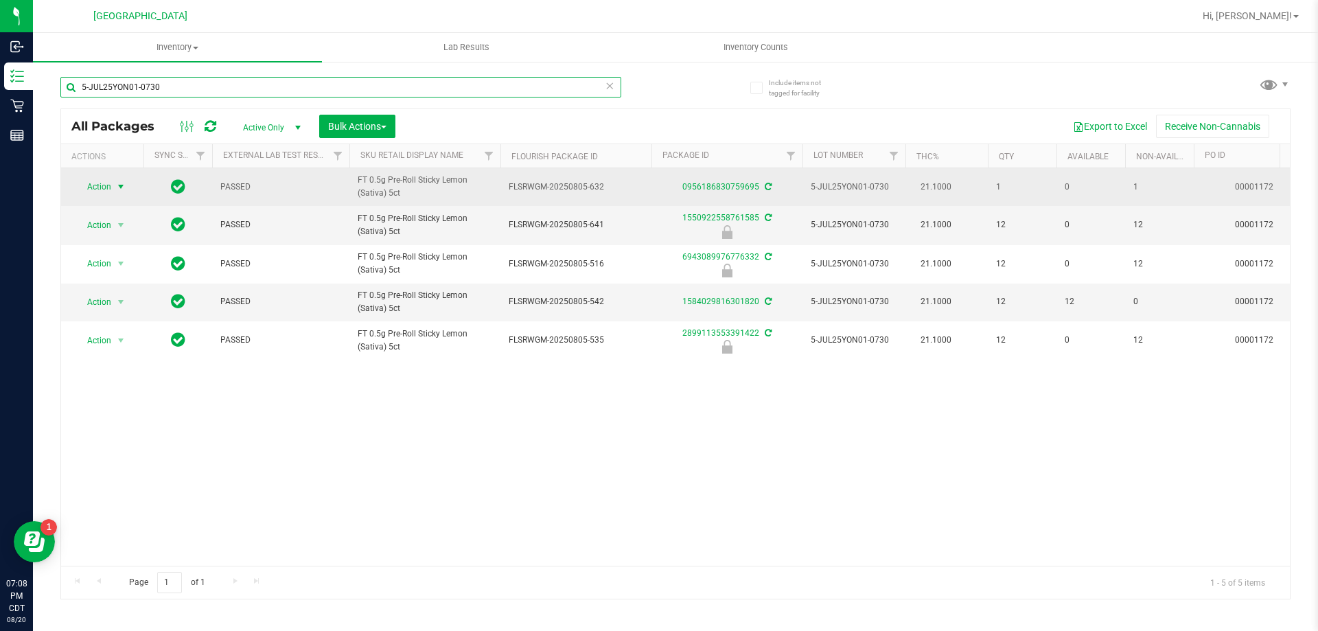
type input "5-JUL25YON01-0730"
click at [88, 188] on span "Action" at bounding box center [93, 186] width 37 height 19
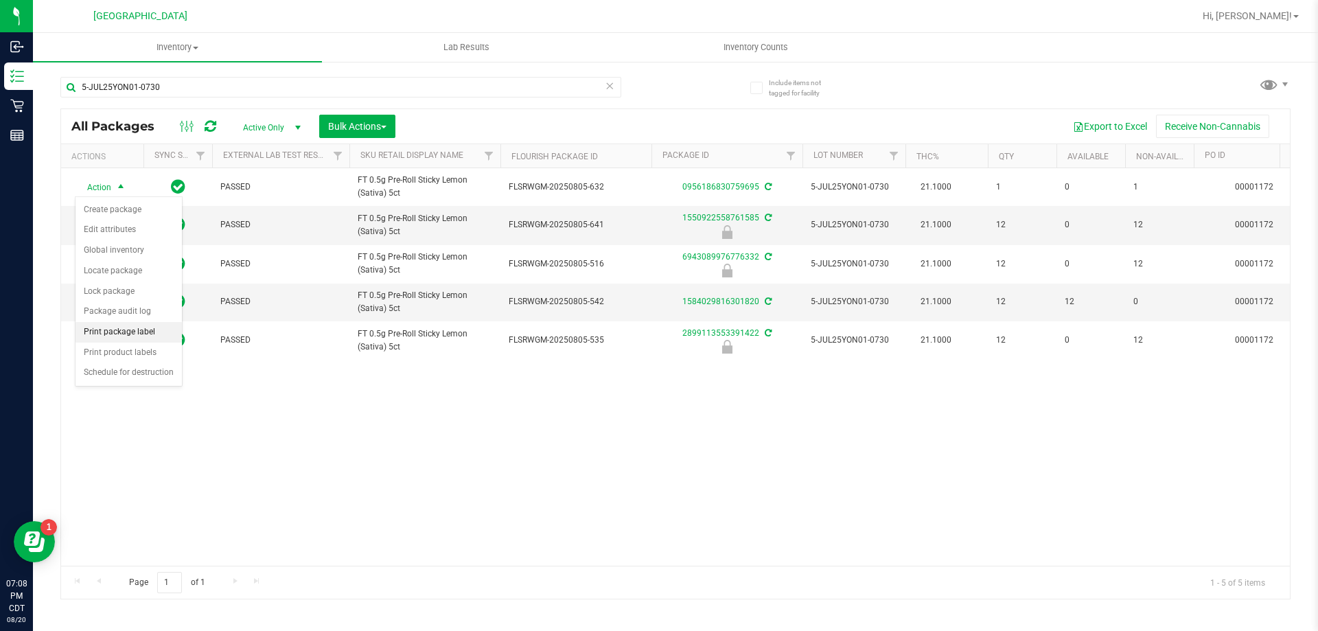
click at [144, 332] on li "Print package label" at bounding box center [129, 332] width 106 height 21
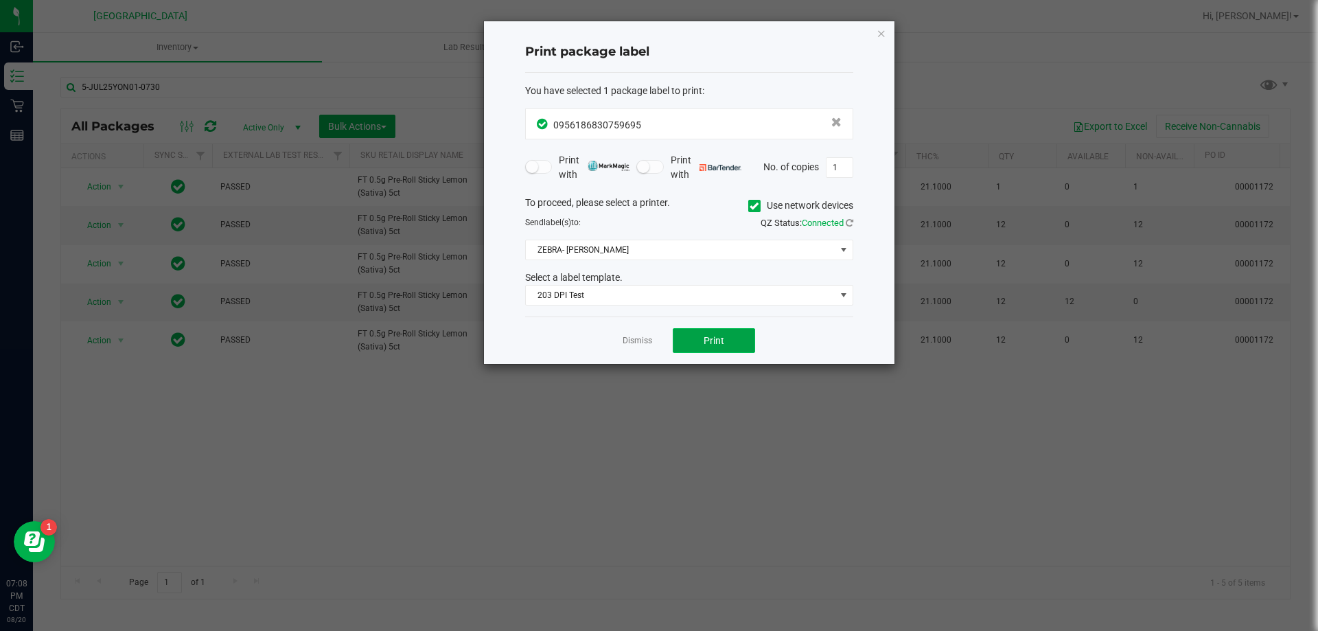
click at [713, 347] on button "Print" at bounding box center [714, 340] width 82 height 25
click at [624, 343] on link "Dismiss" at bounding box center [638, 341] width 30 height 12
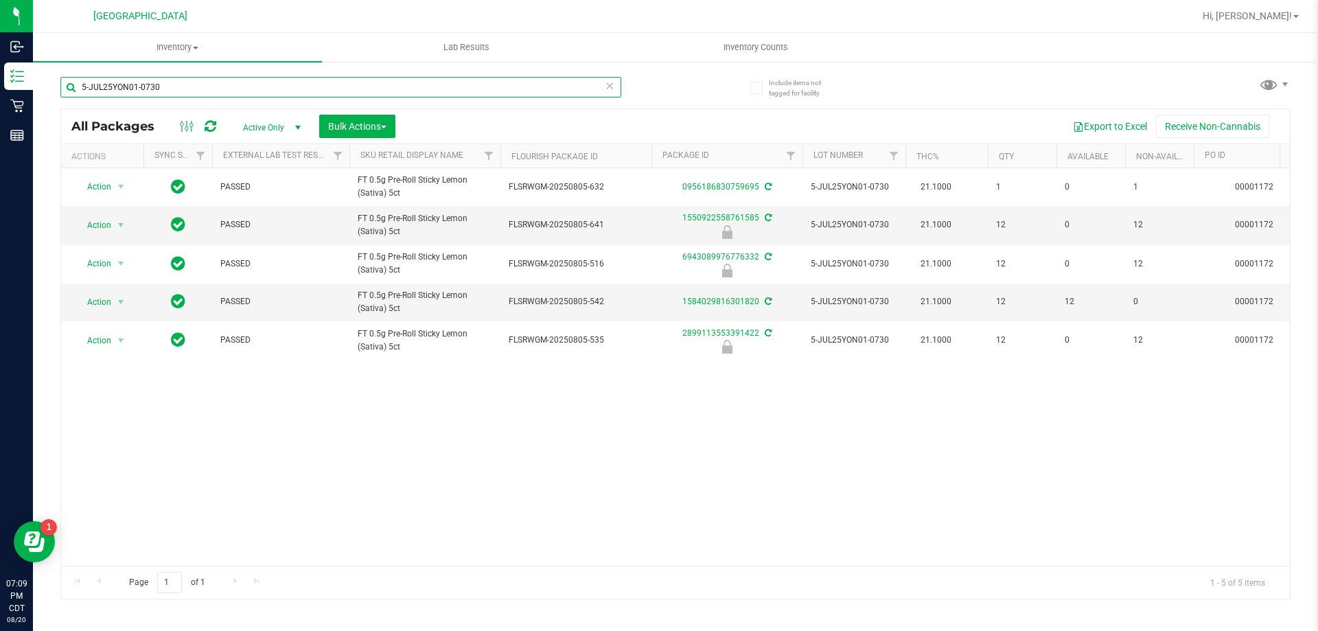
drag, startPoint x: 354, startPoint y: 94, endPoint x: 50, endPoint y: 79, distance: 304.5
click at [50, 79] on div "Include items not tagged for facility 5-JUL25YON01-0730 All Packages Active Onl…" at bounding box center [675, 269] width 1285 height 419
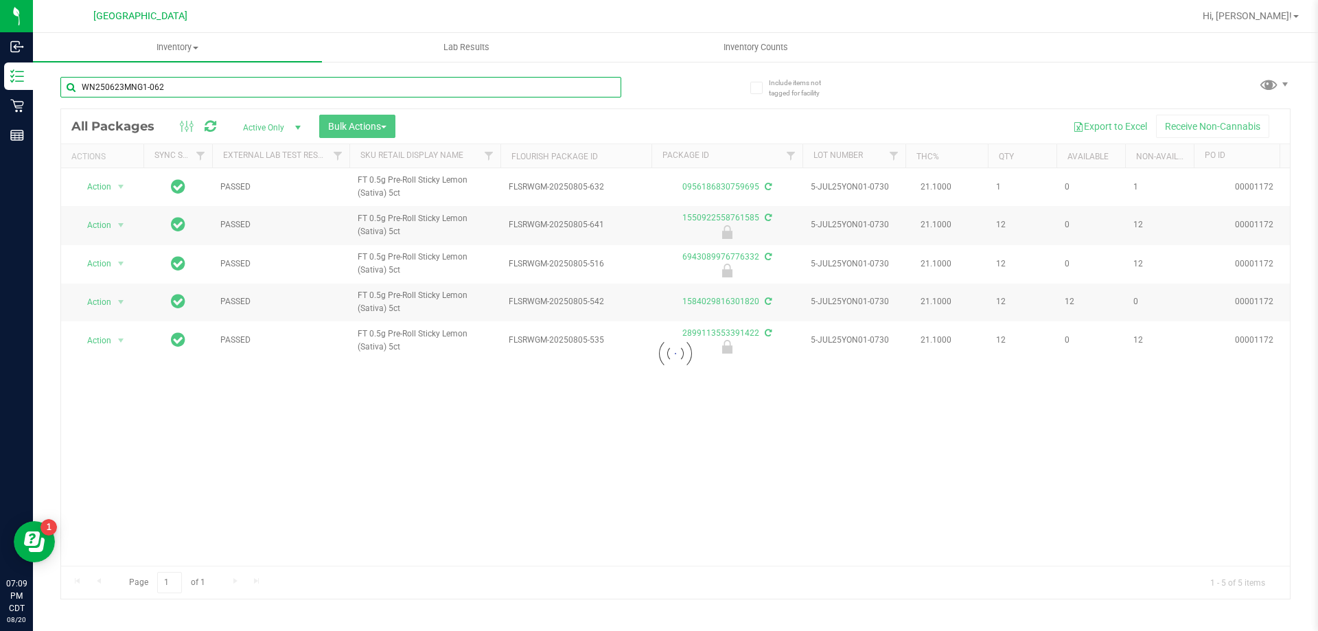
type input "WN250623MNG1-0624"
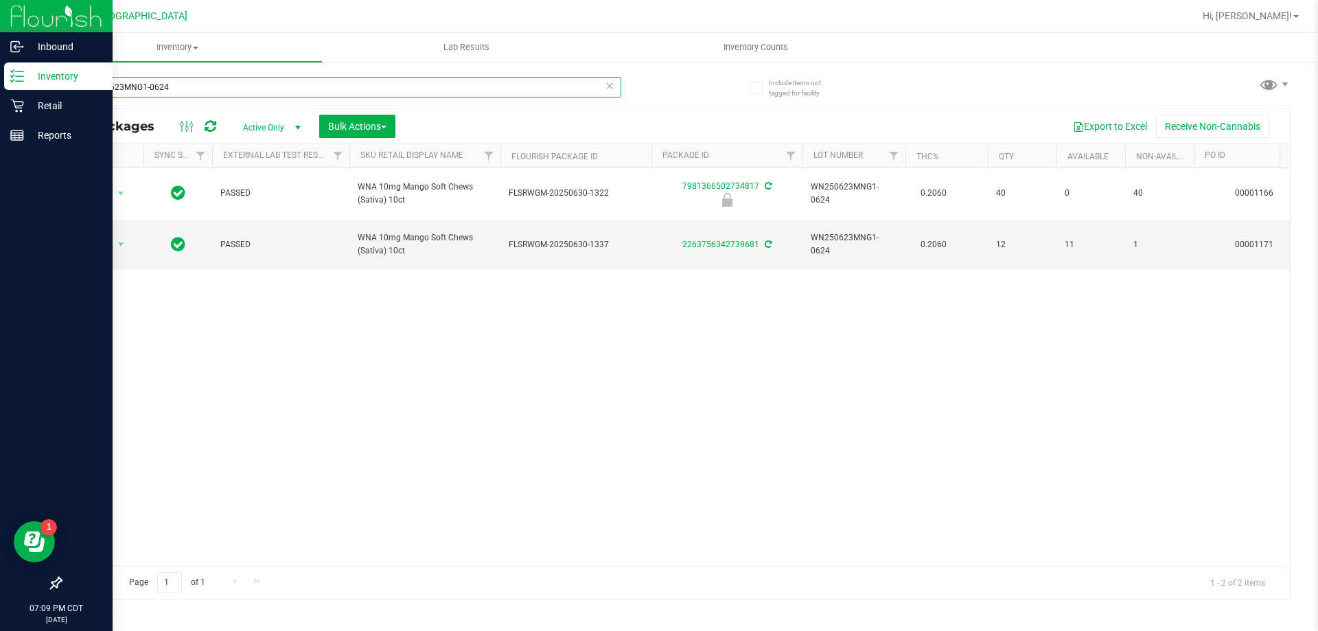
drag, startPoint x: 166, startPoint y: 86, endPoint x: 11, endPoint y: 81, distance: 155.2
click at [11, 81] on div "Inbound Inventory Retail Reports 07:09 PM CDT [DATE] 08/20 [GEOGRAPHIC_DATA] WC…" at bounding box center [659, 315] width 1318 height 631
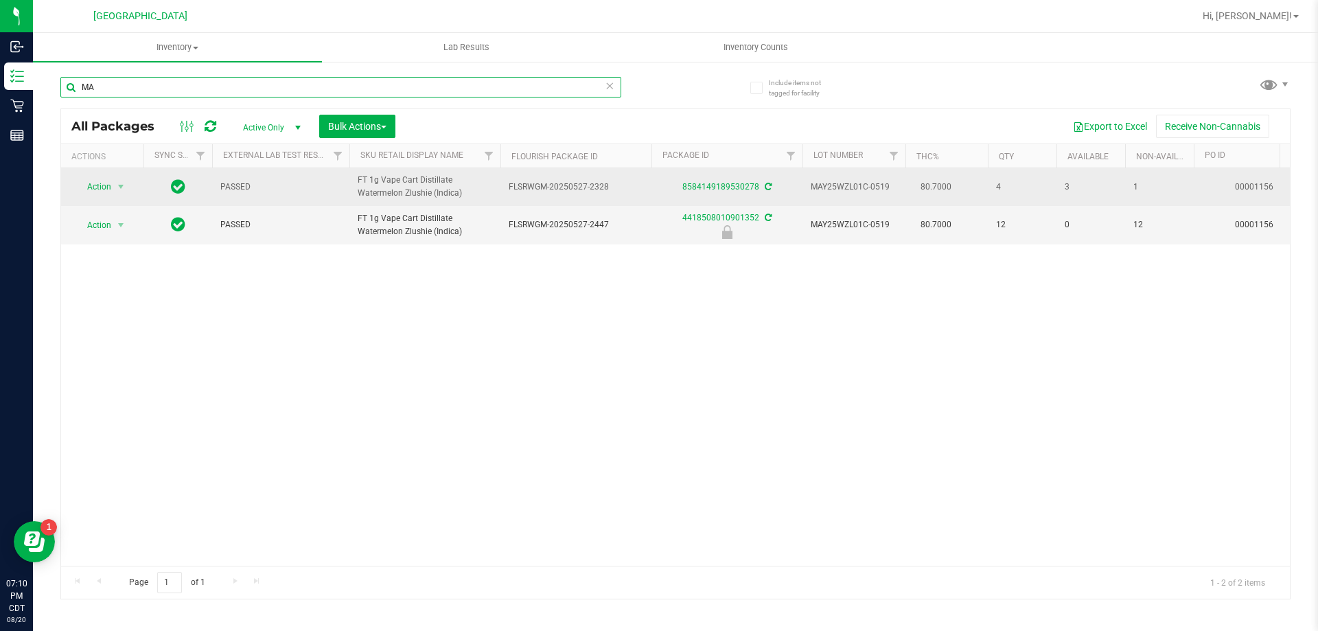
type input "M"
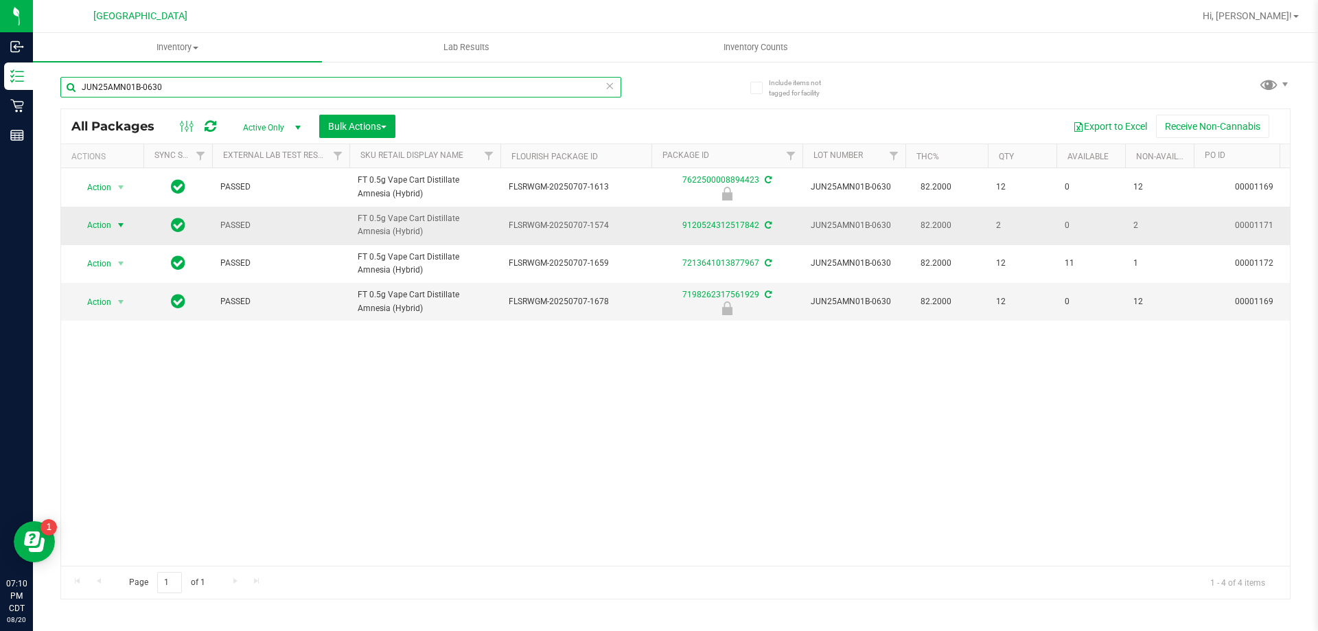
type input "JUN25AMN01B-0630"
click at [108, 224] on span "Action" at bounding box center [93, 225] width 37 height 19
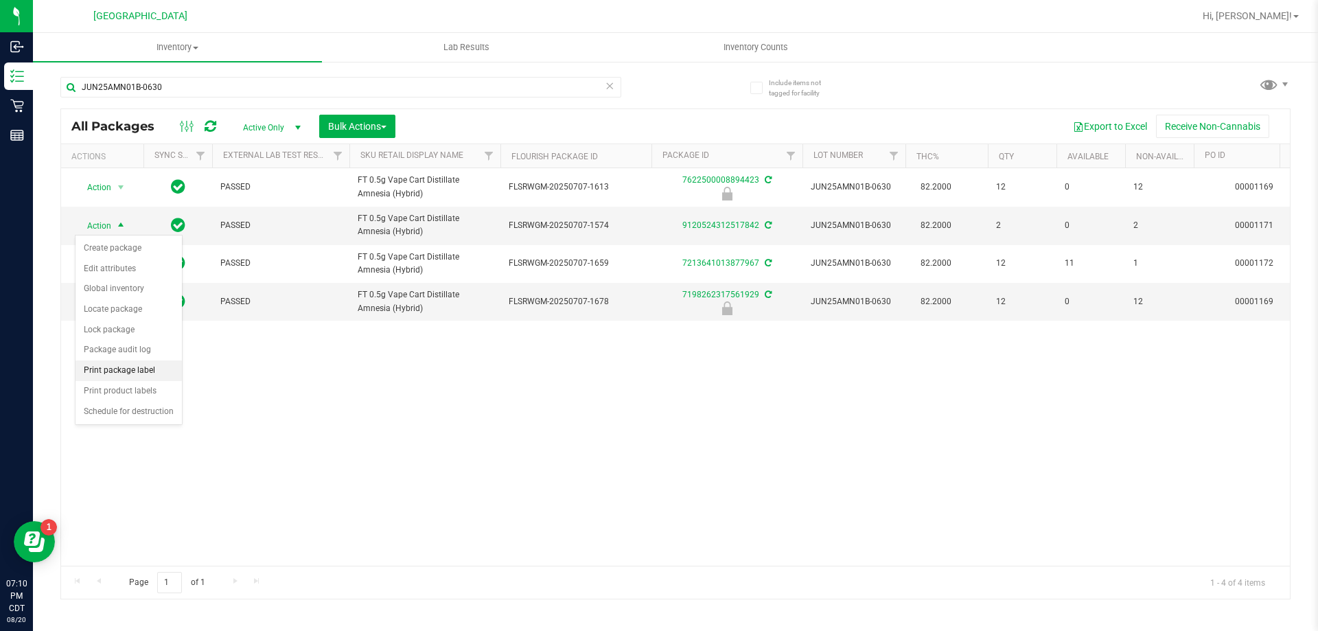
click at [139, 369] on li "Print package label" at bounding box center [129, 370] width 106 height 21
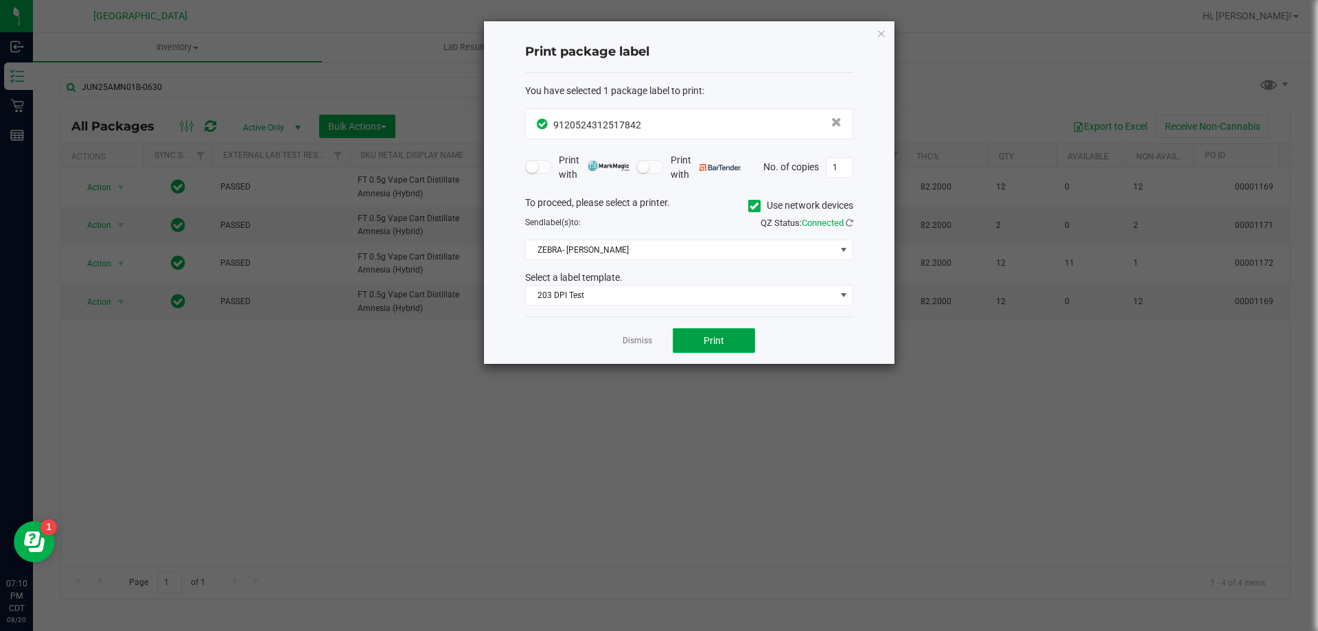
click at [720, 338] on span "Print" at bounding box center [714, 340] width 21 height 11
click at [641, 342] on link "Dismiss" at bounding box center [638, 341] width 30 height 12
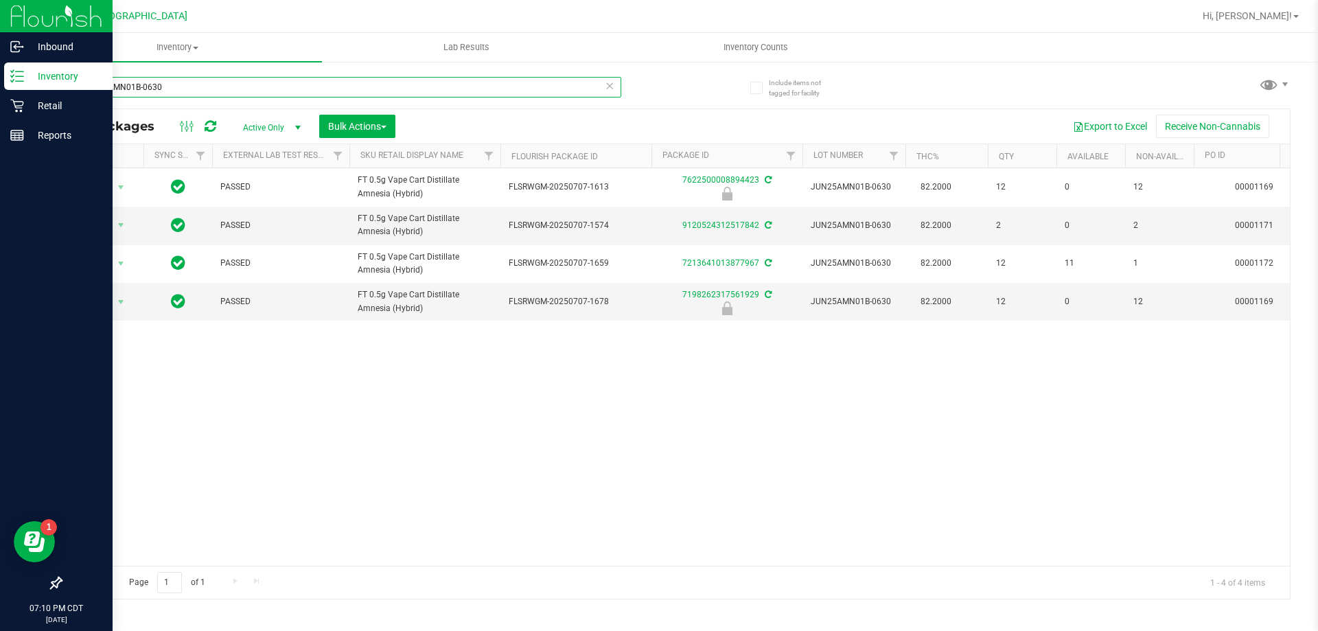
drag, startPoint x: 286, startPoint y: 87, endPoint x: 0, endPoint y: 86, distance: 285.6
click at [0, 86] on div "Inbound Inventory Retail Reports 07:10 PM CDT [DATE] 08/20 [GEOGRAPHIC_DATA] WC…" at bounding box center [659, 315] width 1318 height 631
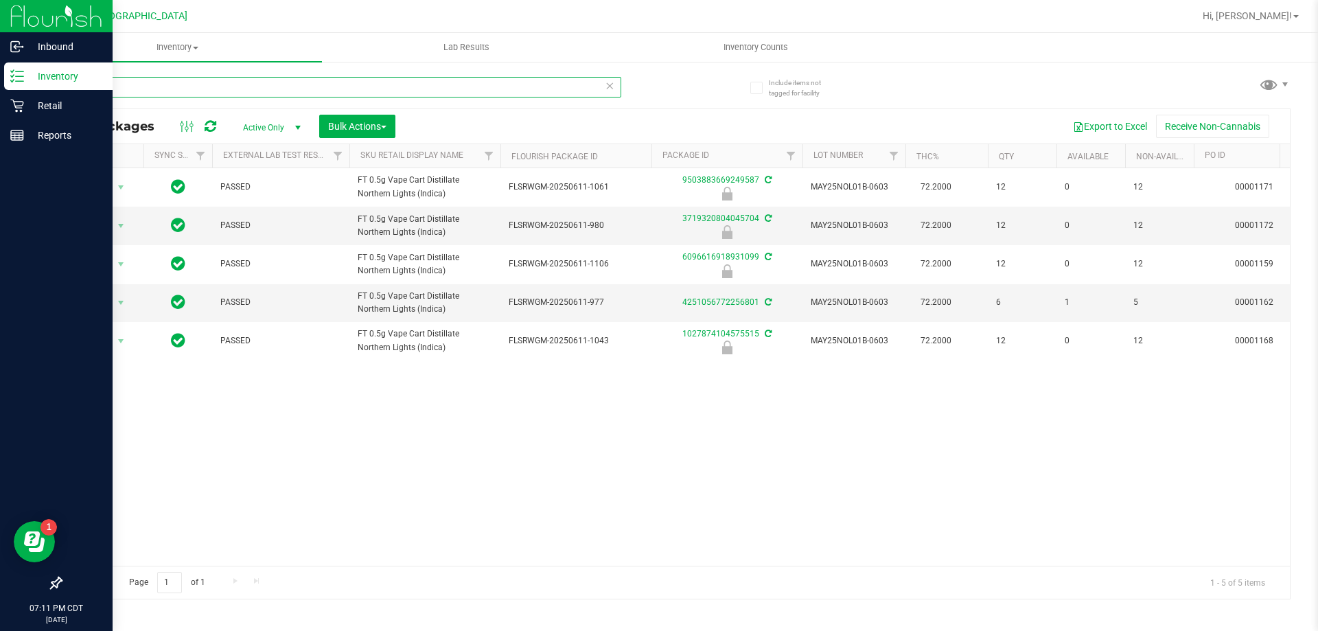
type input "M"
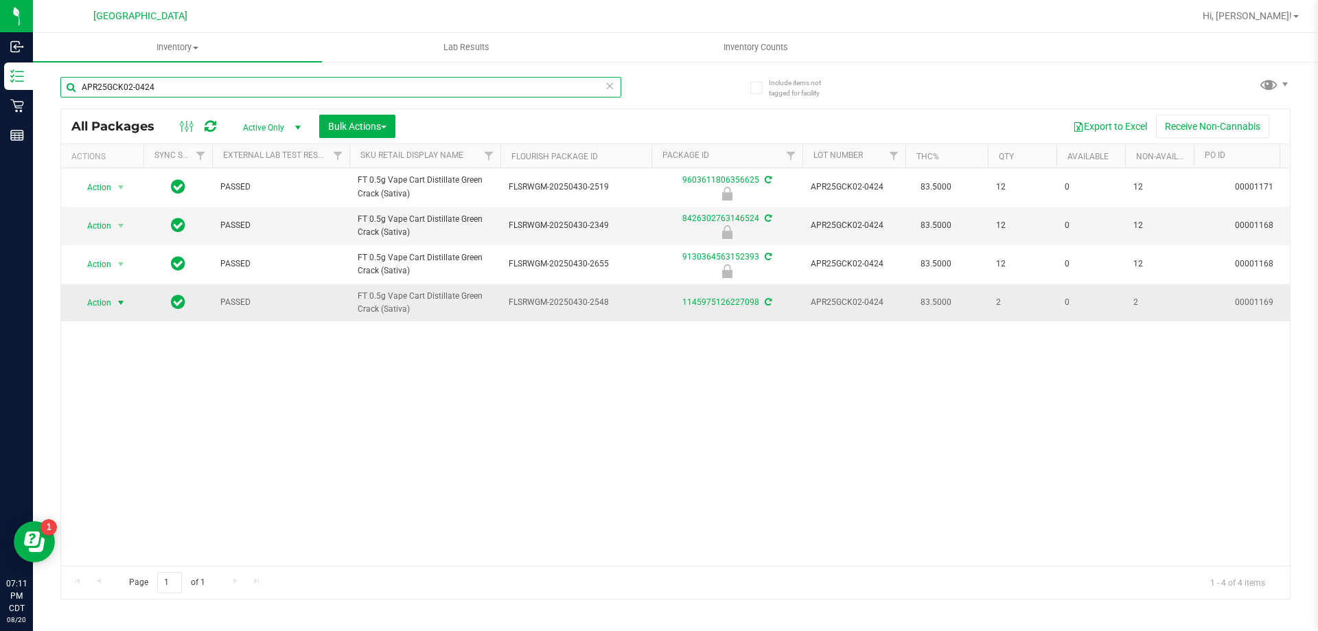
type input "APR25GCK02-0424"
click at [115, 300] on span "select" at bounding box center [121, 302] width 17 height 19
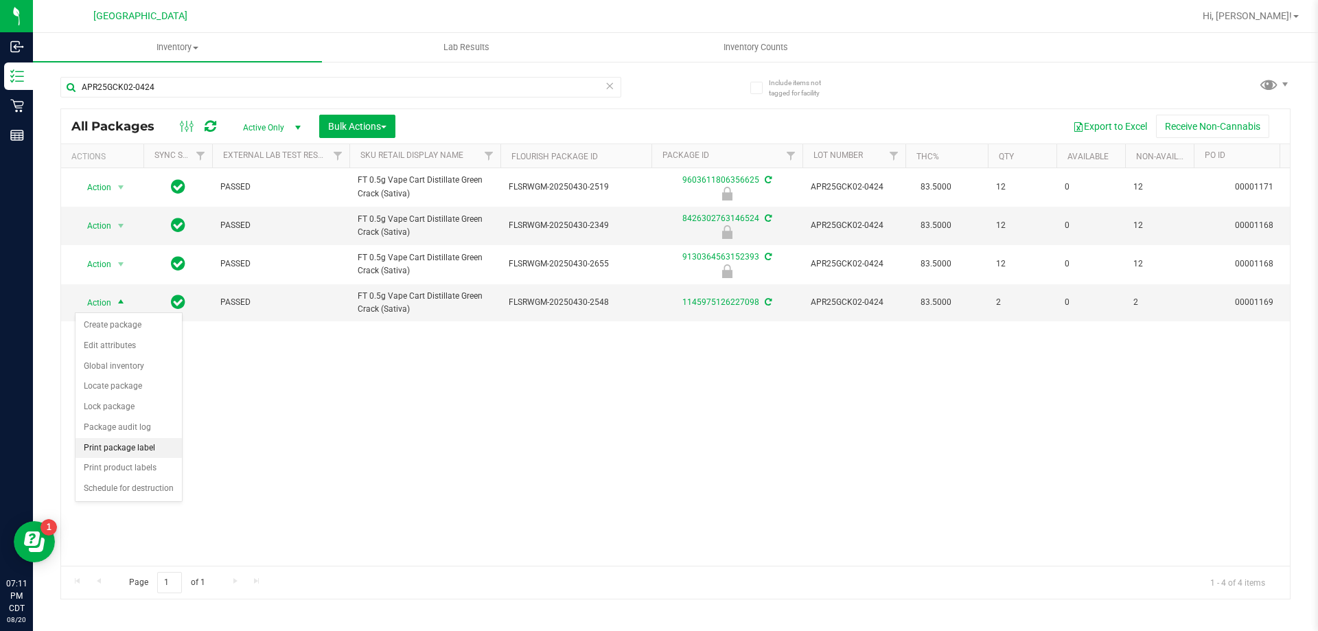
click at [111, 443] on li "Print package label" at bounding box center [129, 448] width 106 height 21
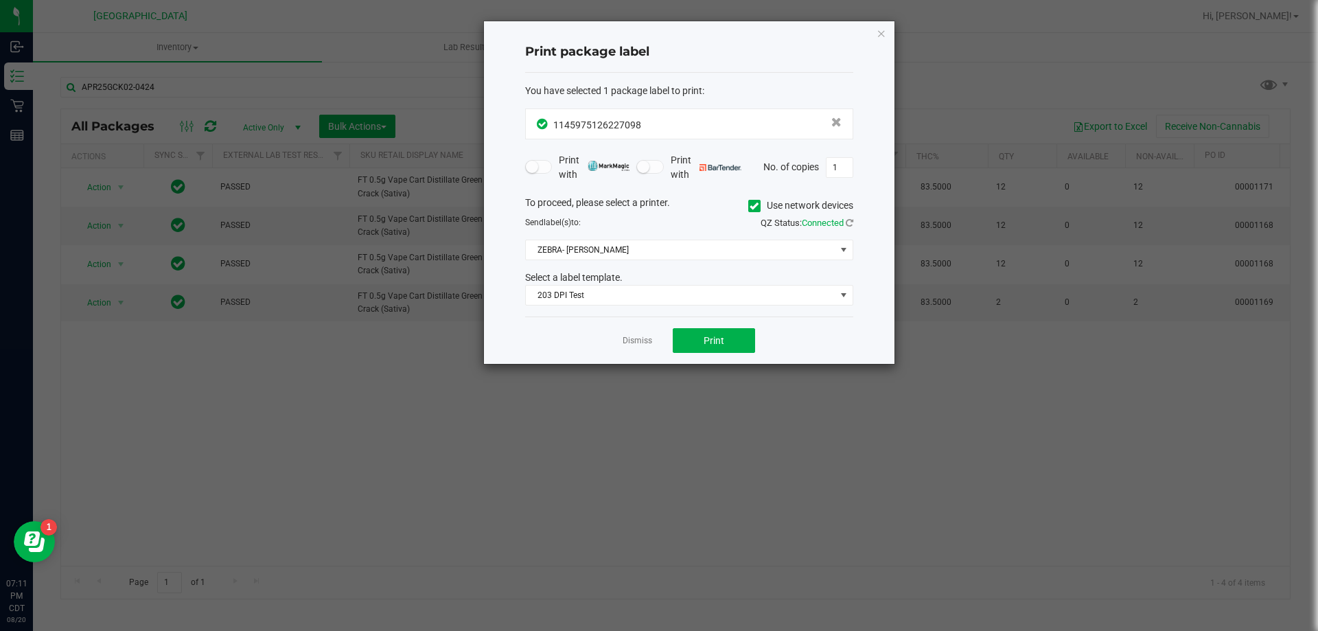
click at [689, 326] on div "Dismiss Print" at bounding box center [689, 340] width 328 height 47
click at [693, 343] on button "Print" at bounding box center [714, 340] width 82 height 25
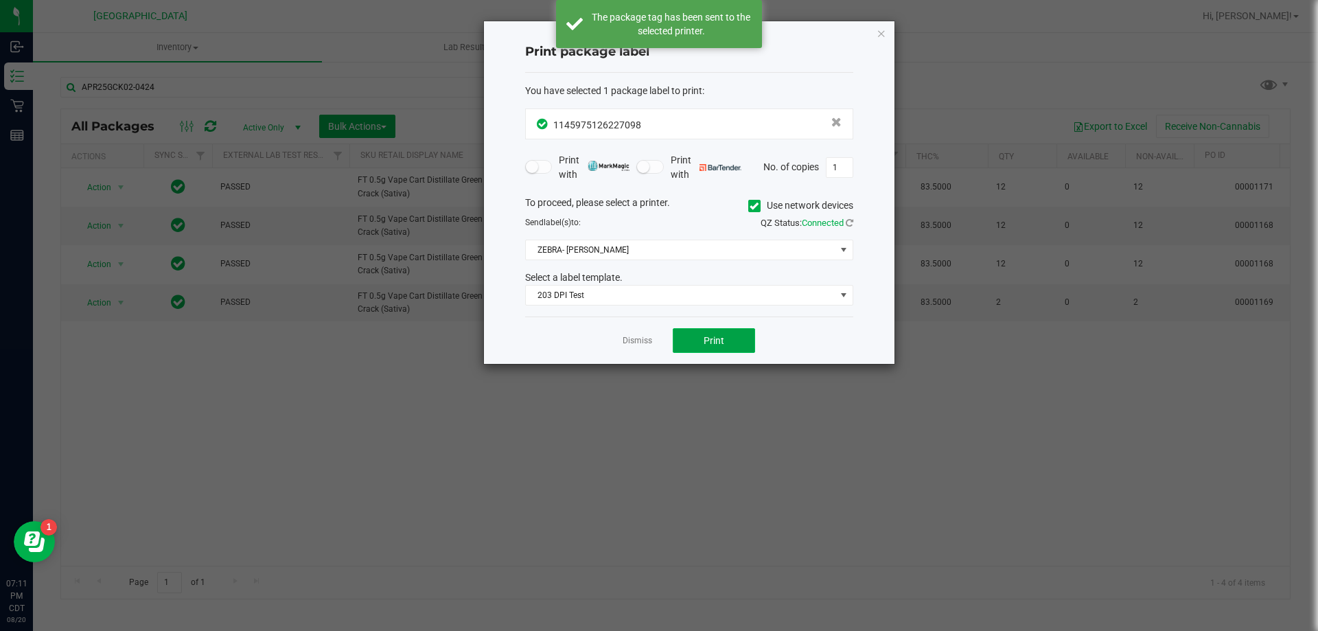
click at [693, 343] on button "Print" at bounding box center [714, 340] width 82 height 25
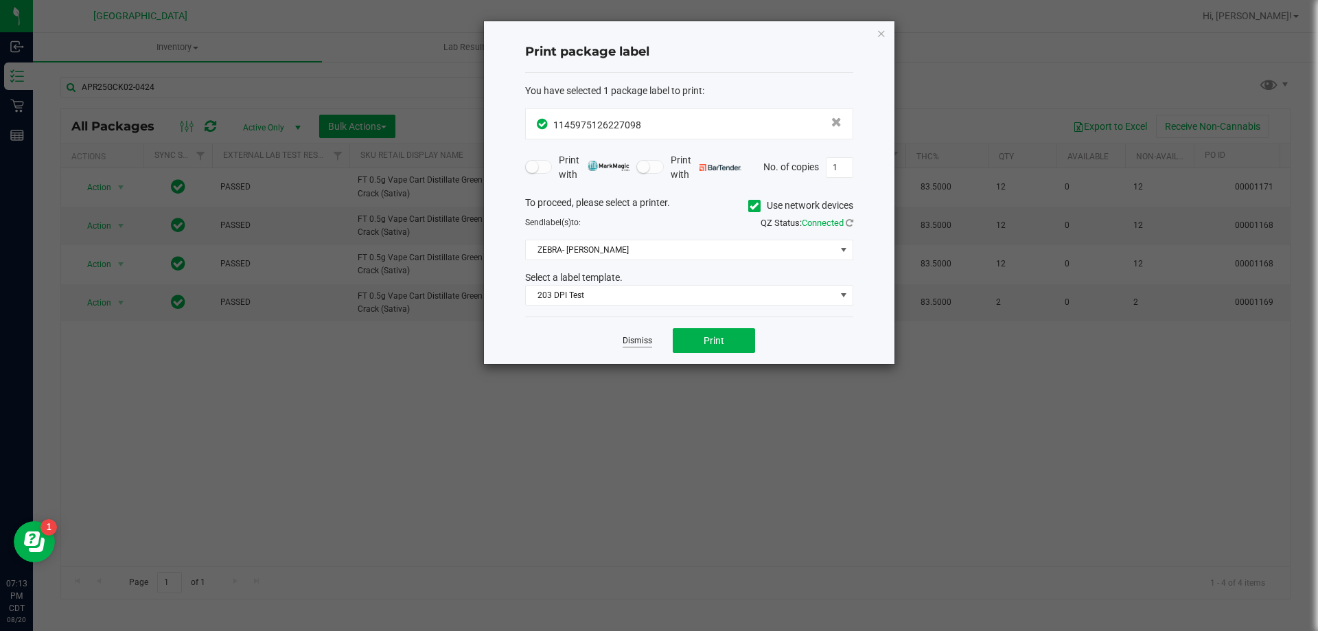
click at [639, 337] on link "Dismiss" at bounding box center [638, 341] width 30 height 12
